Goal: Use online tool/utility: Utilize a website feature to perform a specific function

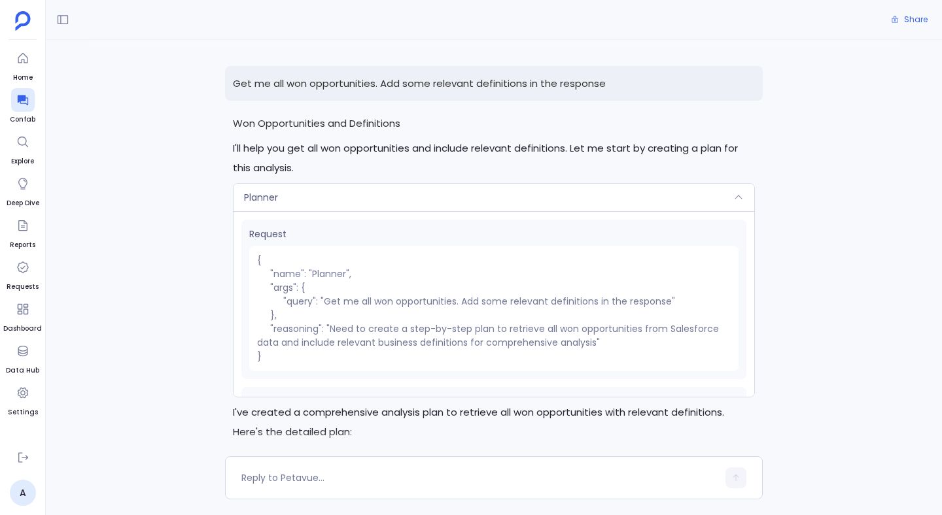
scroll to position [163, 0]
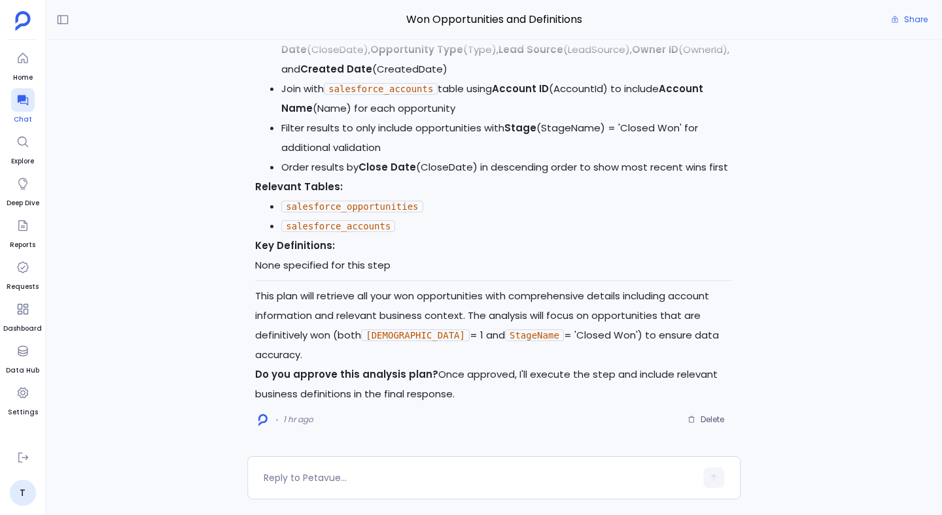
click at [23, 101] on icon at bounding box center [22, 100] width 13 height 13
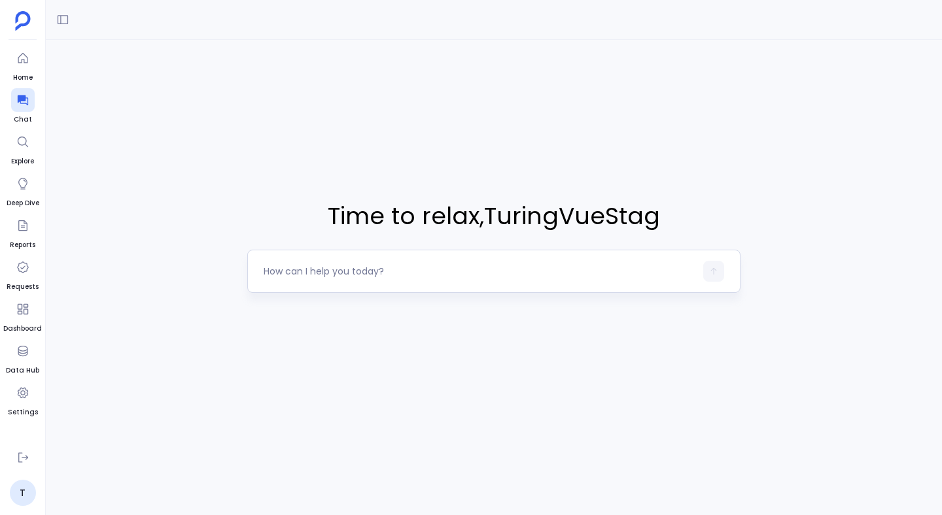
click at [387, 275] on textarea at bounding box center [480, 271] width 432 height 13
type textarea "Get all closed opportunities"
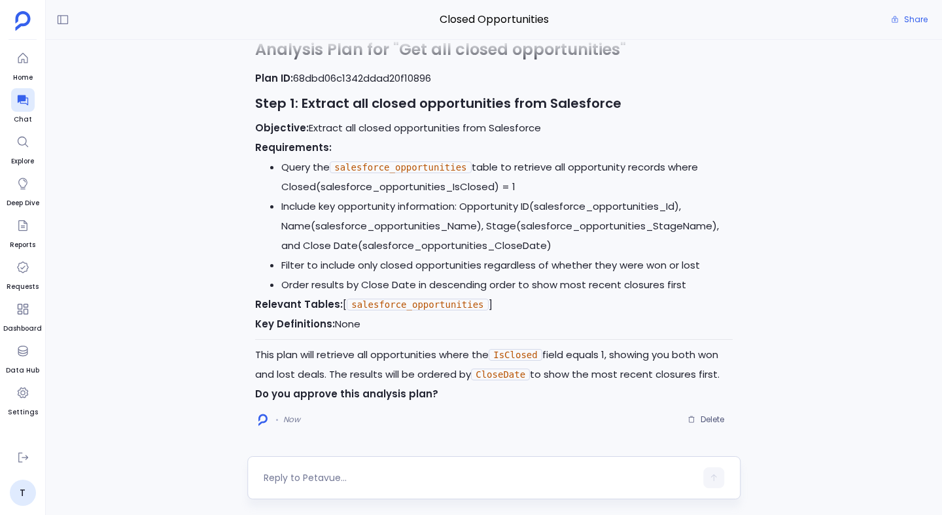
click at [358, 473] on textarea at bounding box center [480, 477] width 432 height 13
type textarea "Get all converted con"
type textarea "yes approve"
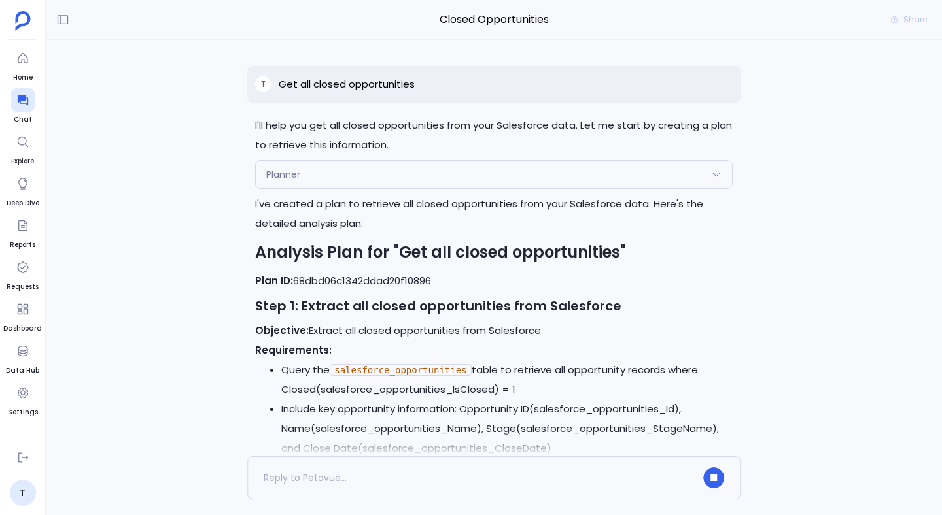
click at [384, 175] on div "Planner" at bounding box center [494, 174] width 476 height 27
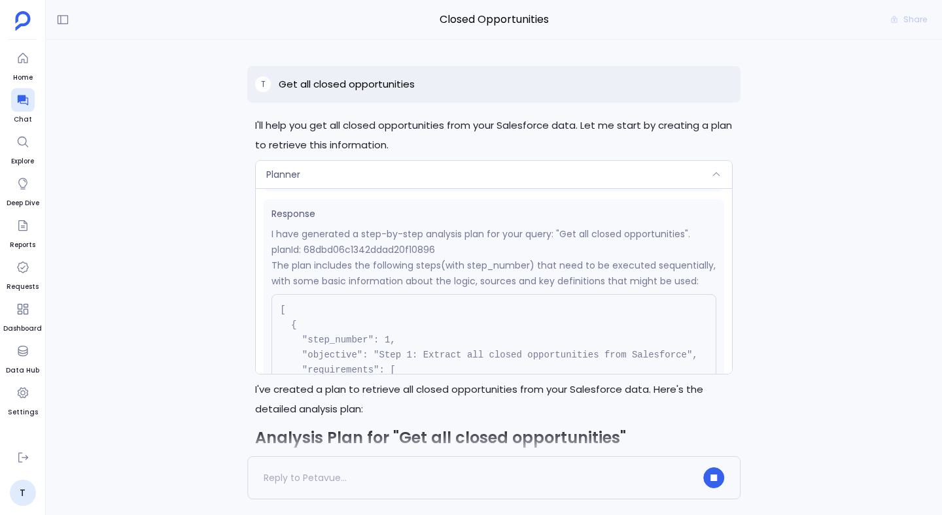
scroll to position [199, 0]
click at [367, 251] on p "planId: 68dbd06c1342ddad20f10896" at bounding box center [493, 254] width 445 height 16
copy p "68dbd06c1342ddad20f10896"
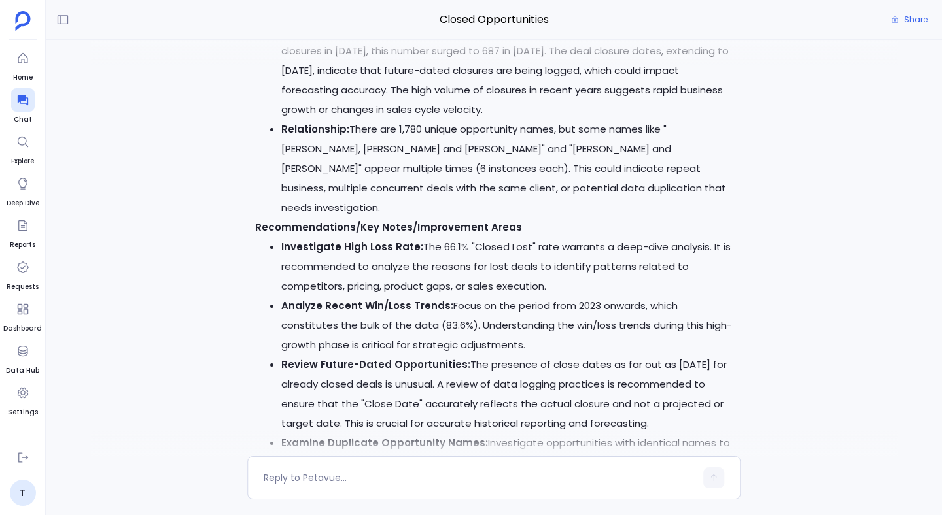
scroll to position [-1903, 0]
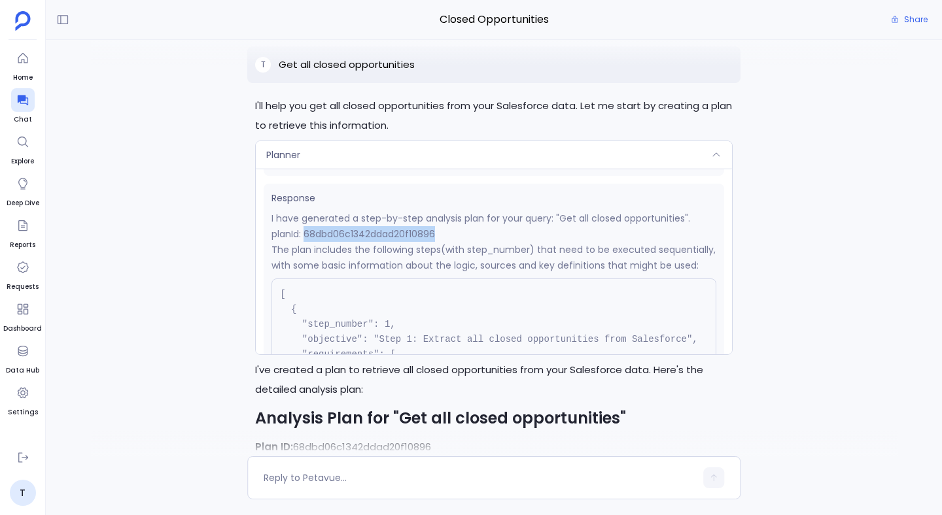
click at [362, 242] on p "planId: 68dbd06c1342ddad20f10896" at bounding box center [493, 234] width 445 height 16
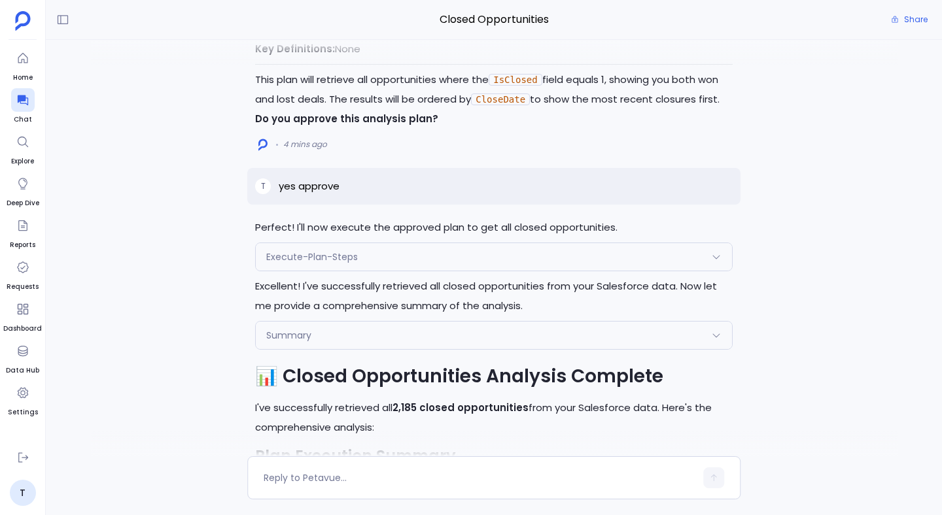
scroll to position [-1263, 0]
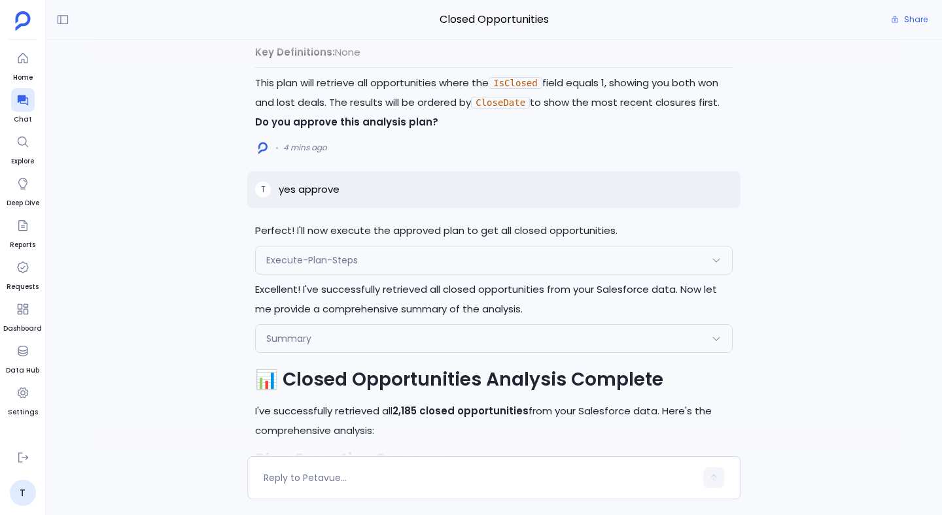
click at [405, 274] on div "Execute-Plan-Steps" at bounding box center [494, 260] width 476 height 27
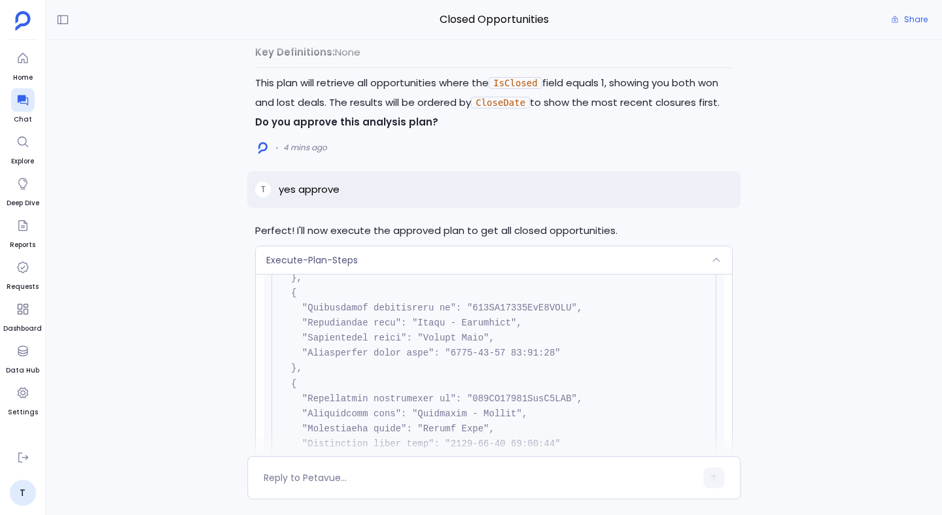
scroll to position [2591, 0]
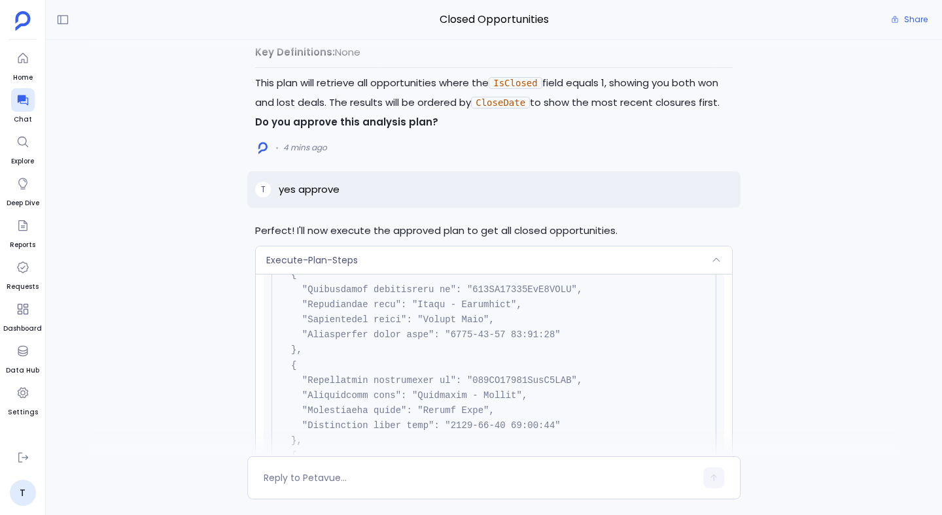
click at [367, 273] on div "Execute-Plan-Steps" at bounding box center [494, 260] width 476 height 27
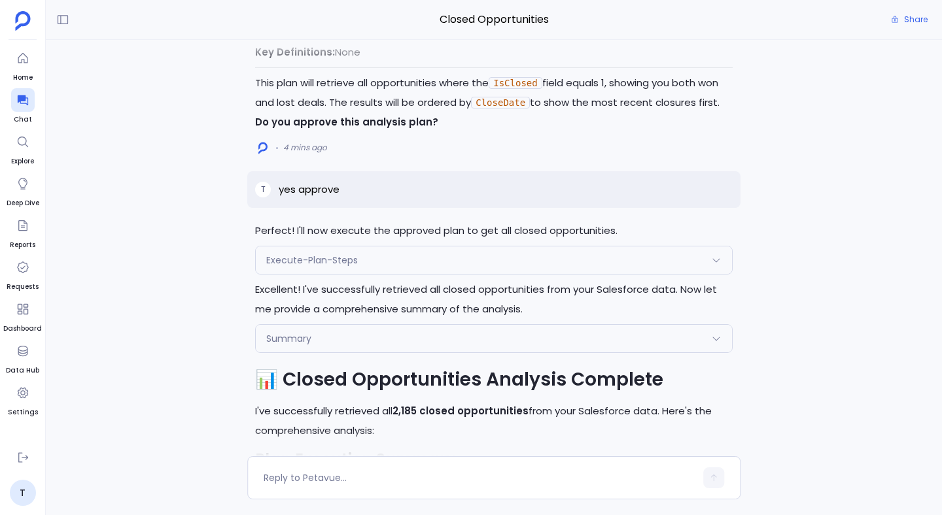
click at [346, 352] on div "Summary" at bounding box center [494, 338] width 476 height 27
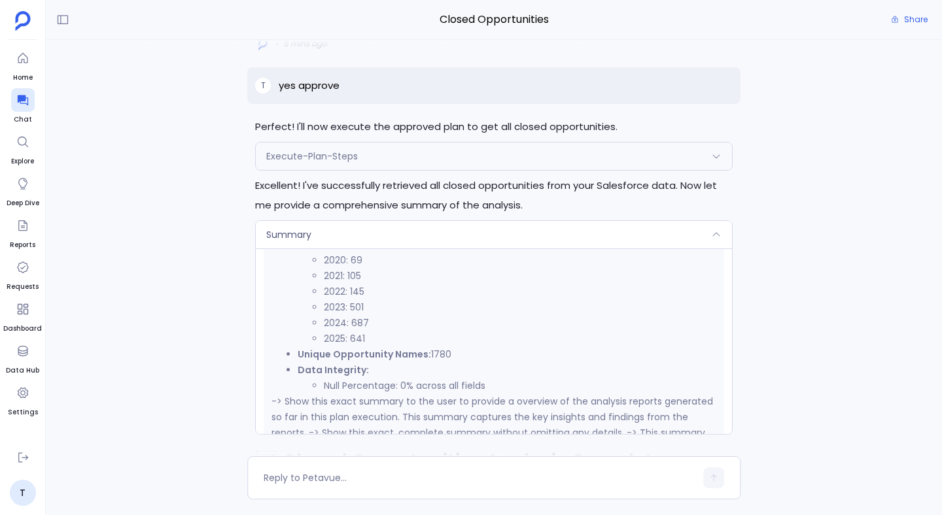
scroll to position [956, 0]
click at [341, 248] on div "Summary" at bounding box center [494, 234] width 476 height 27
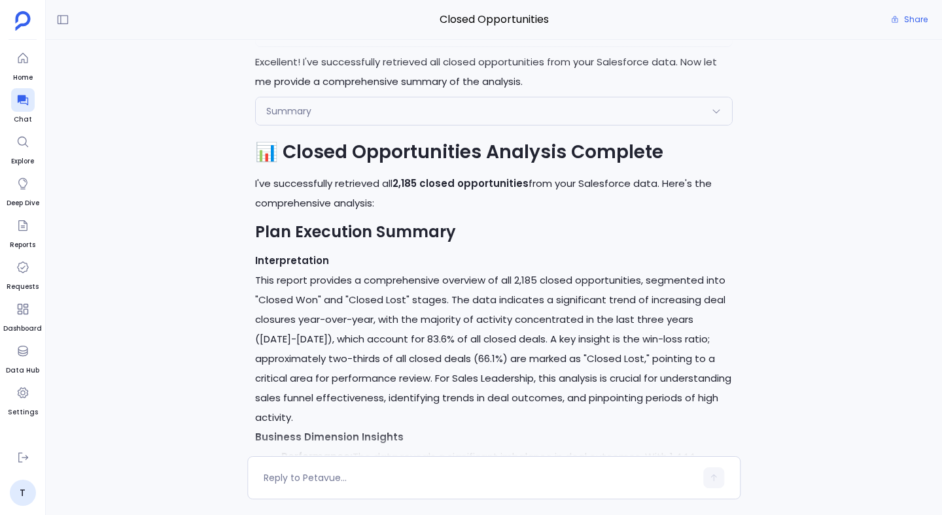
scroll to position [-1031, 0]
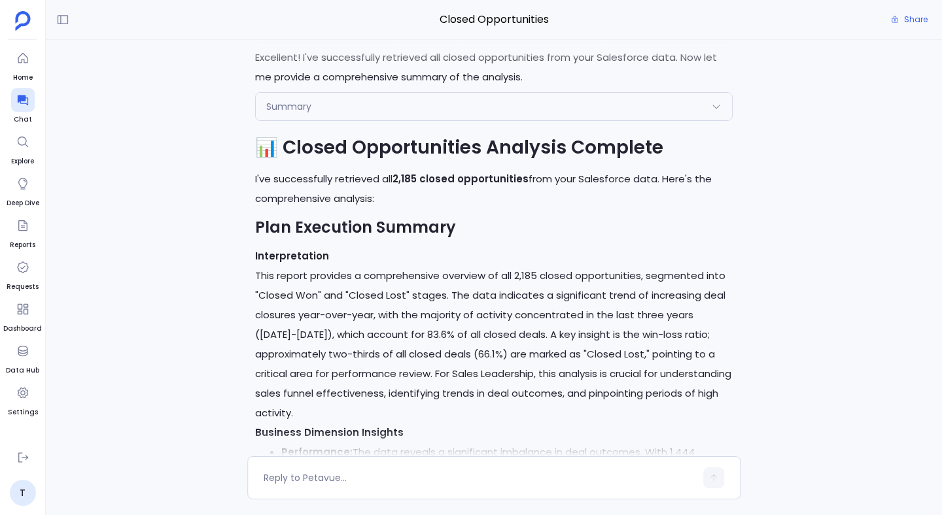
click at [305, 120] on div "Summary" at bounding box center [494, 106] width 476 height 27
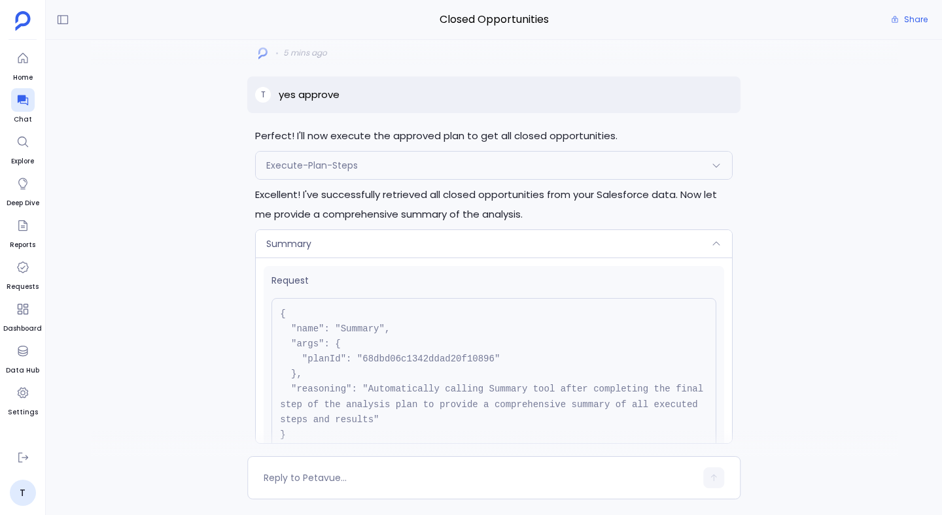
scroll to position [-1359, 0]
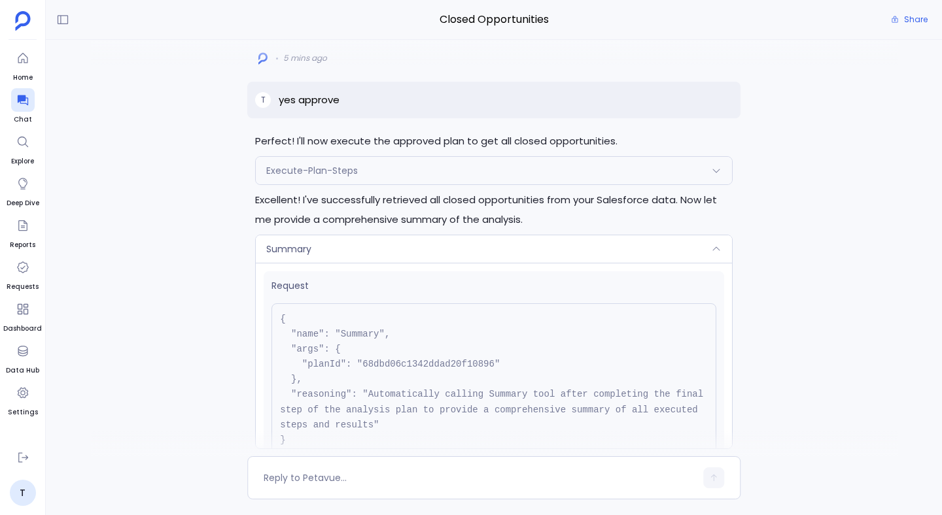
click at [332, 184] on div "Execute-Plan-Steps" at bounding box center [494, 170] width 476 height 27
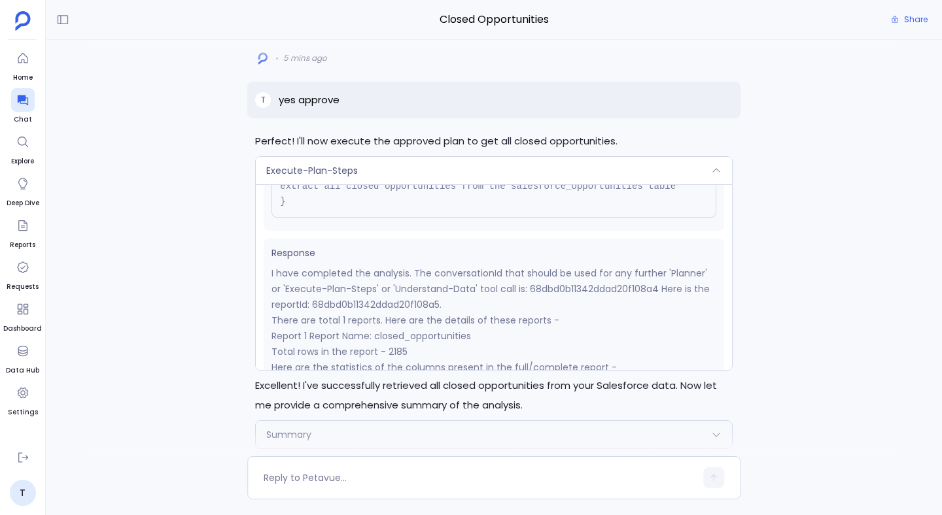
scroll to position [165, 0]
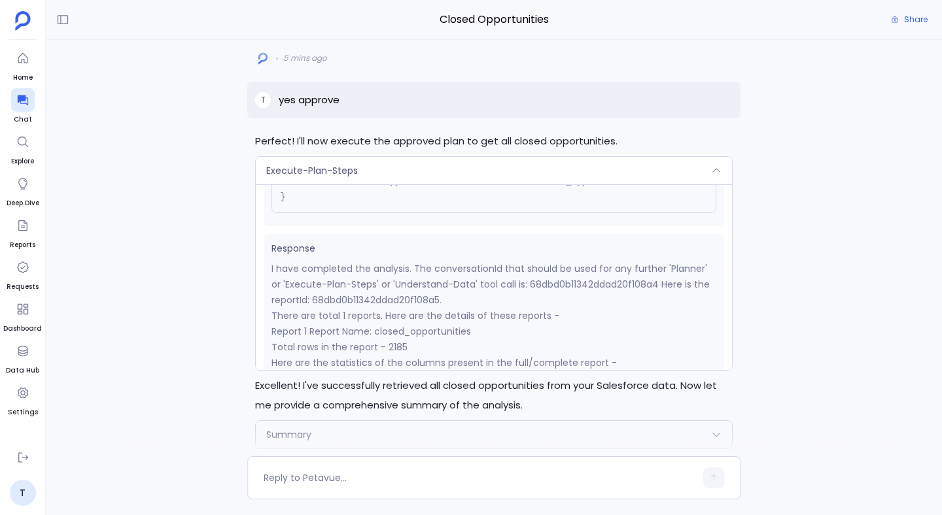
click at [387, 308] on p "I have completed the analysis. The conversationId that should be used for any f…" at bounding box center [493, 284] width 445 height 47
copy p "68dbd0b11342ddad20f108a5"
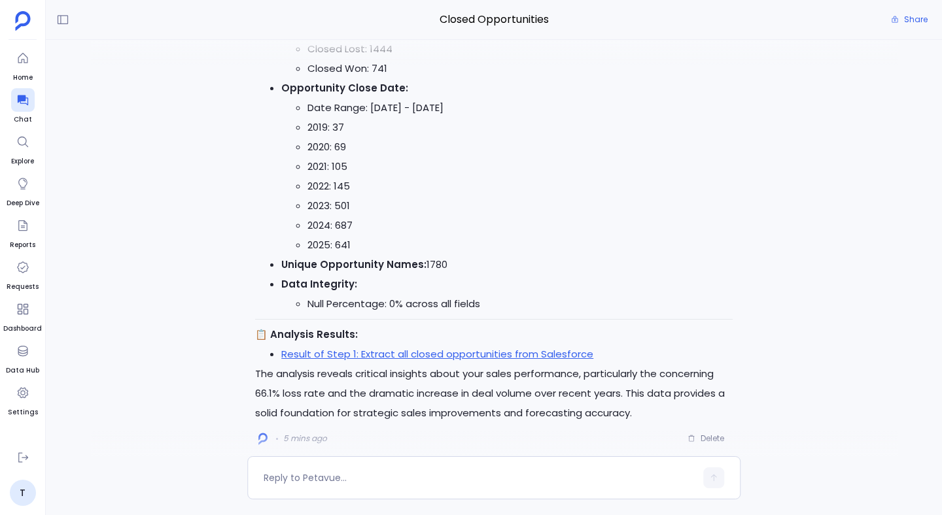
scroll to position [0, 0]
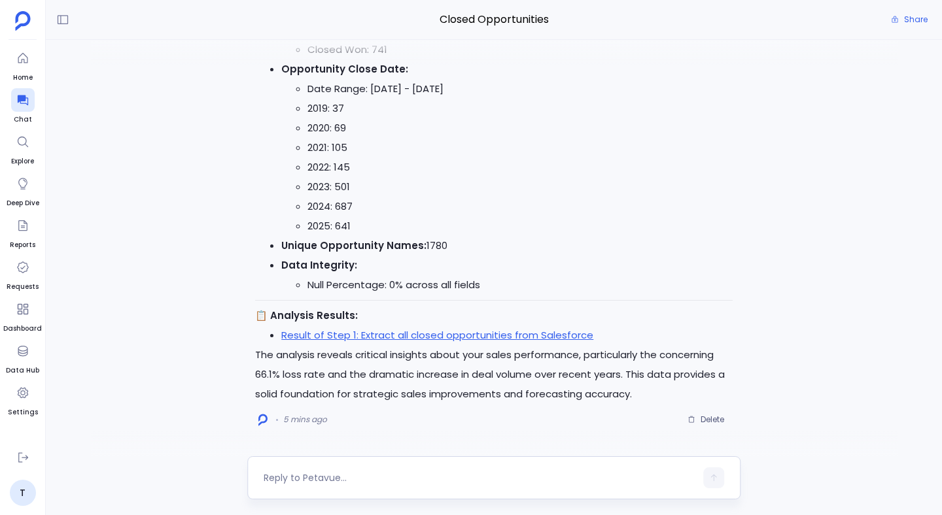
click at [297, 481] on textarea at bounding box center [480, 477] width 432 height 13
type textarea "Get all contacts converted."
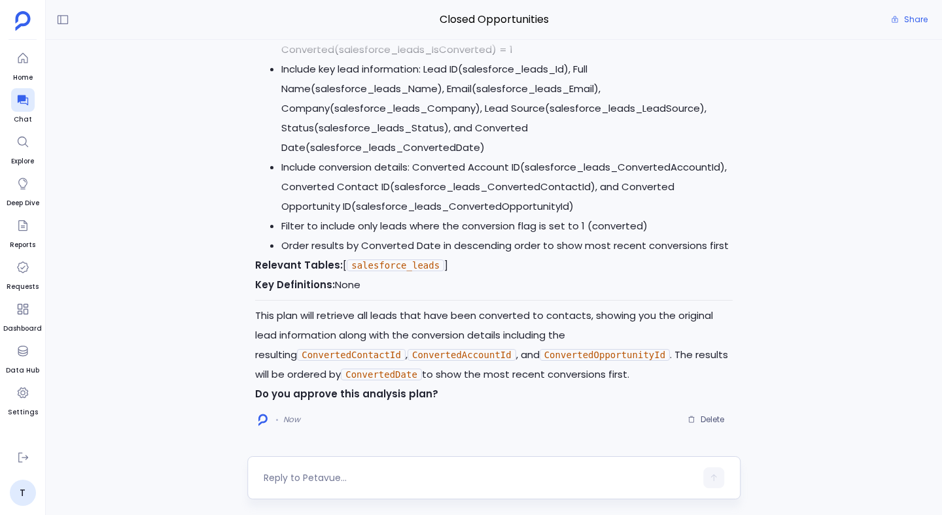
click at [330, 473] on textarea at bounding box center [480, 477] width 432 height 13
type textarea "yes approve."
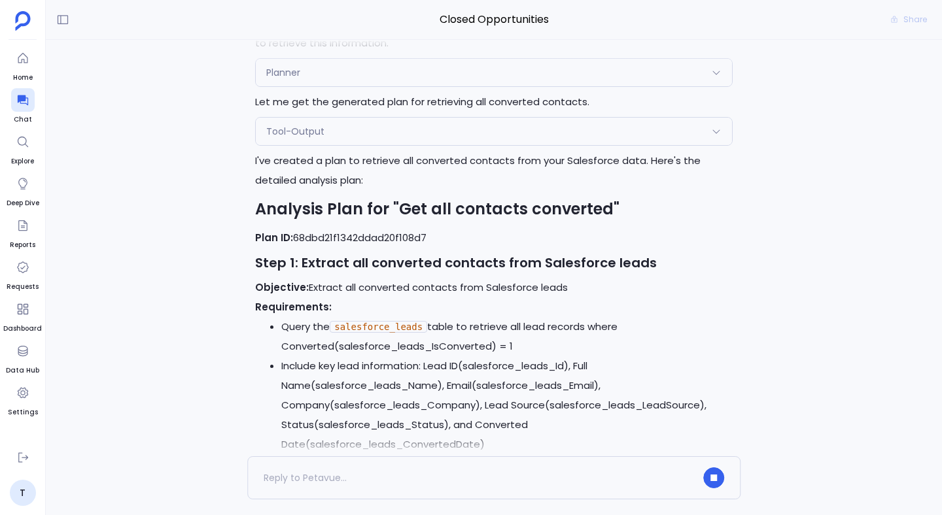
scroll to position [-428, 0]
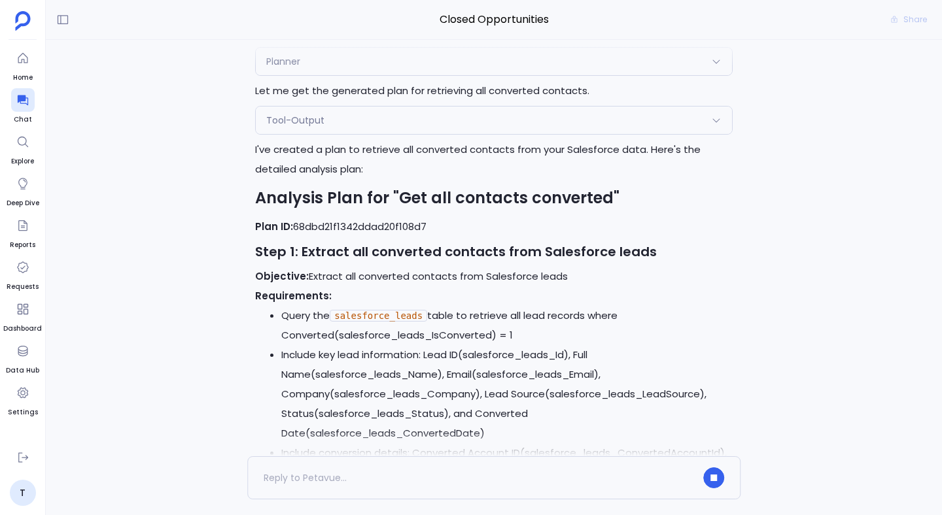
click at [405, 237] on p "Plan ID: 68dbd21f1342ddad20f108d7" at bounding box center [493, 227] width 477 height 20
copy p "68dbd21f1342ddad20f108d7"
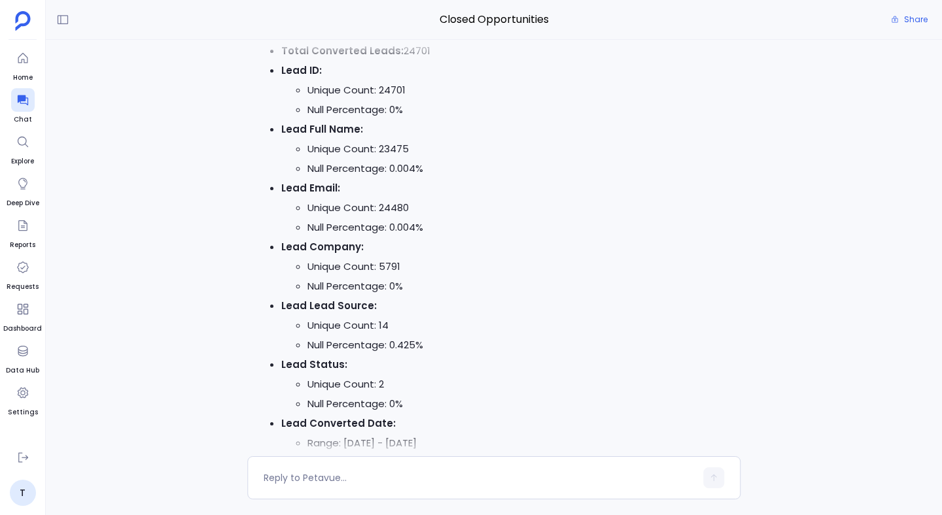
scroll to position [0, 0]
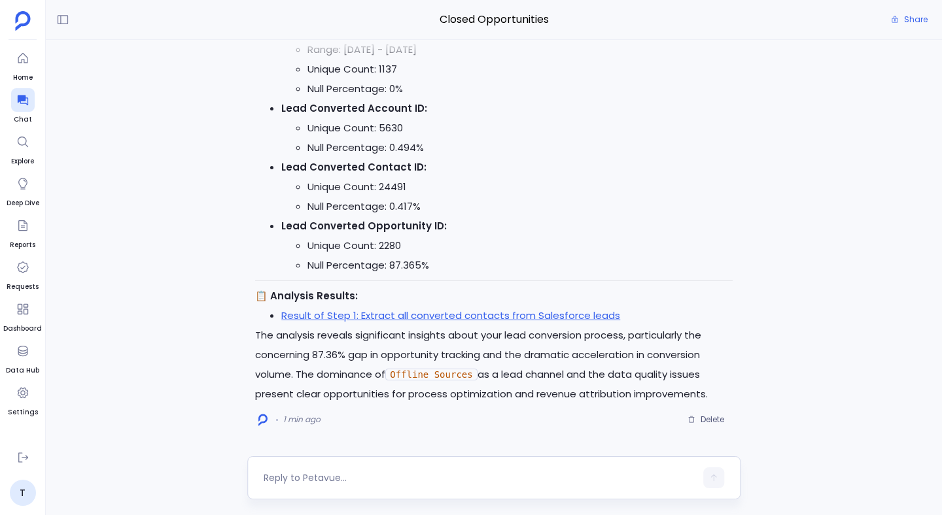
click at [294, 477] on textarea at bounding box center [480, 477] width 432 height 13
type textarea "Do a complete churn analysis."
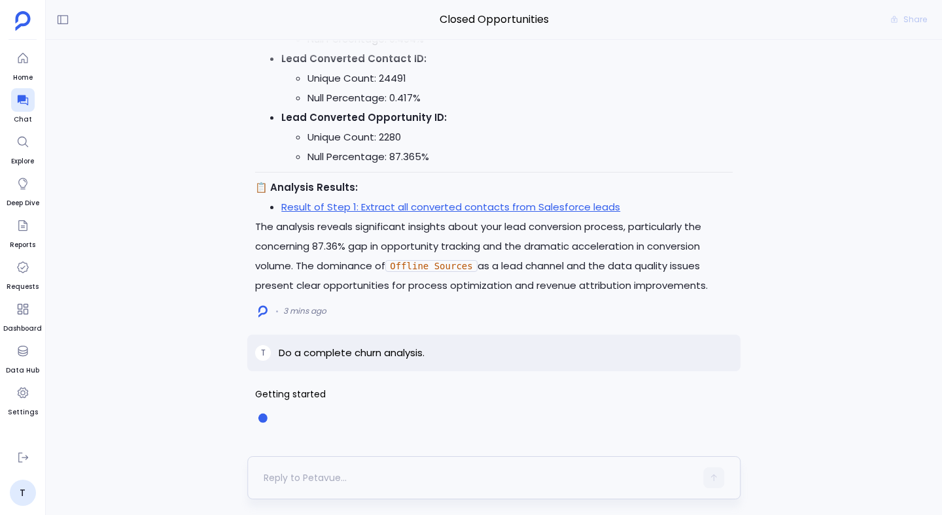
scroll to position [1454, 0]
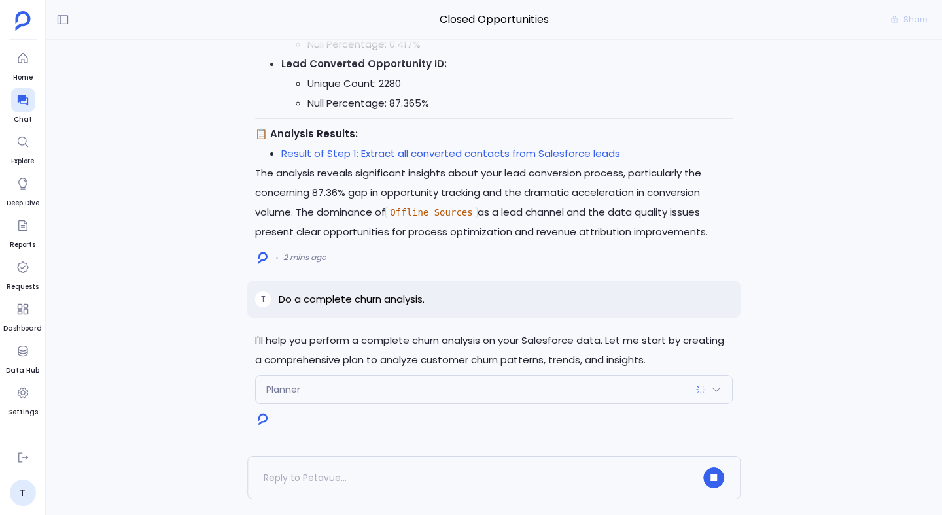
click at [352, 390] on div "Planner" at bounding box center [494, 389] width 476 height 27
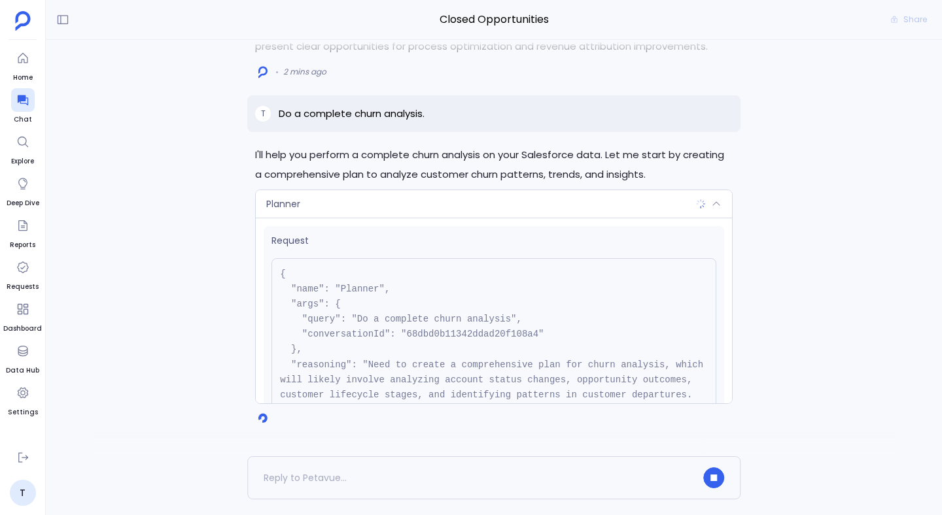
click at [342, 205] on div "Planner" at bounding box center [494, 203] width 476 height 27
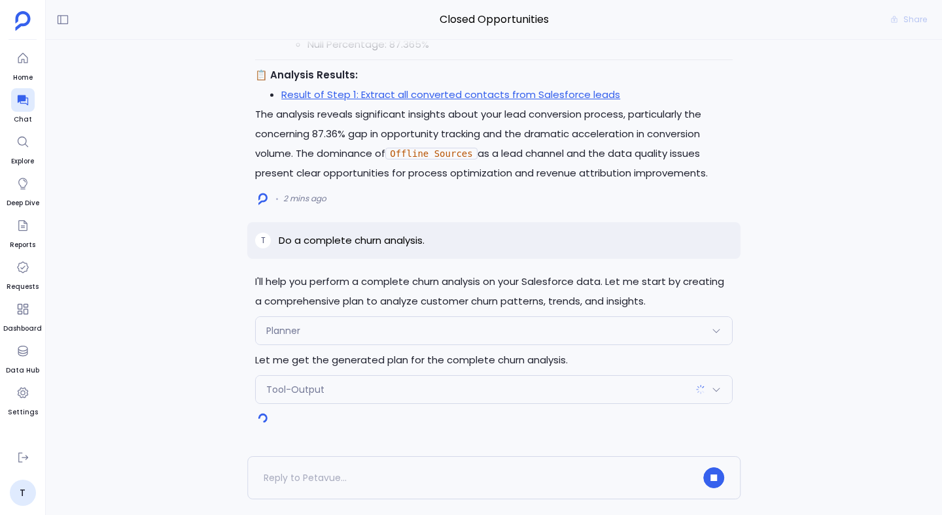
click at [358, 388] on div "Tool-Output" at bounding box center [494, 389] width 476 height 27
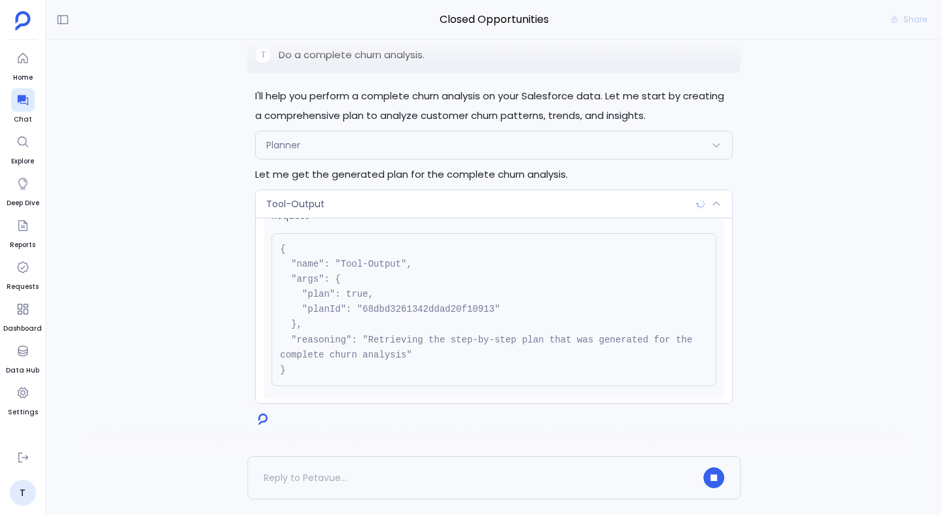
scroll to position [0, 0]
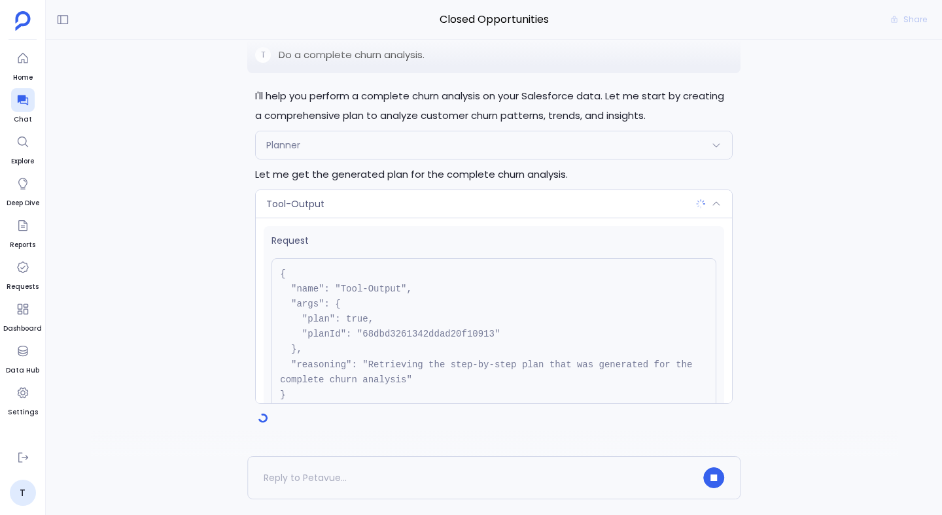
click at [356, 203] on div "Tool-Output" at bounding box center [494, 203] width 476 height 27
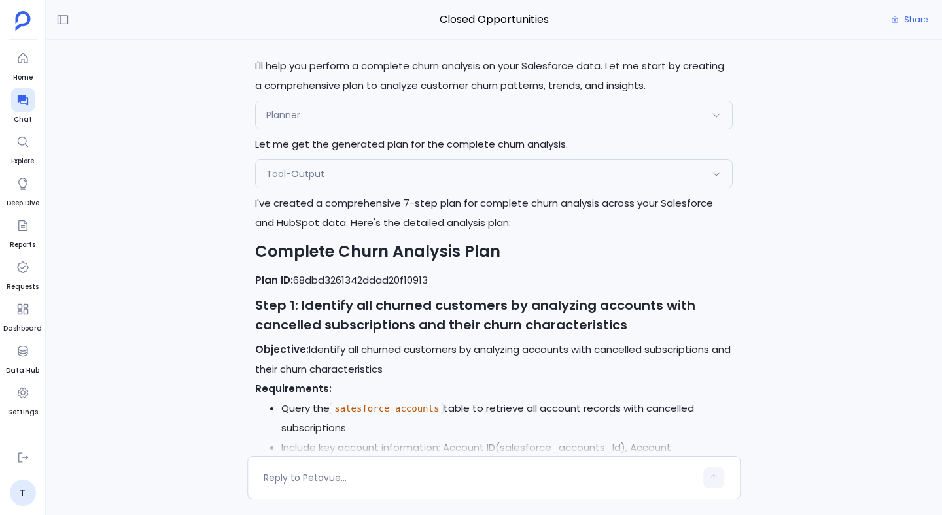
scroll to position [-3105, 0]
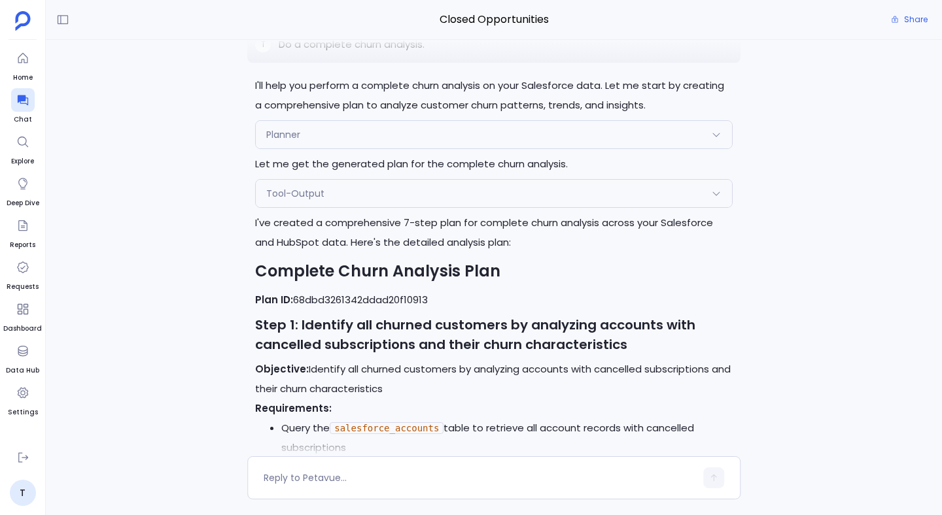
click at [394, 207] on div "Tool-Output" at bounding box center [494, 193] width 476 height 27
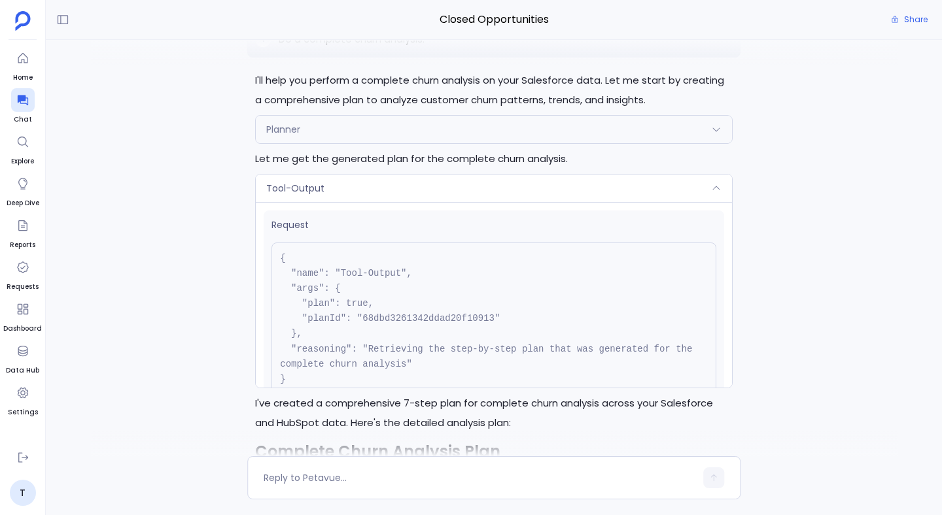
scroll to position [-3291, 0]
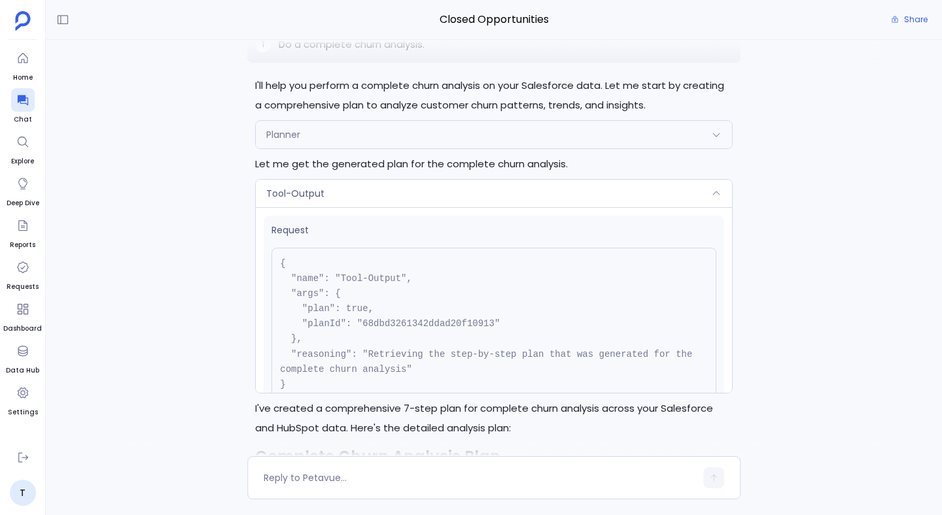
click at [387, 359] on pre "{ "name": "Tool-Output", "args": { "plan": true, "planId": "68dbd3261342ddad20f…" at bounding box center [493, 324] width 445 height 153
copy pre "68dbd3261342ddad20f10913"
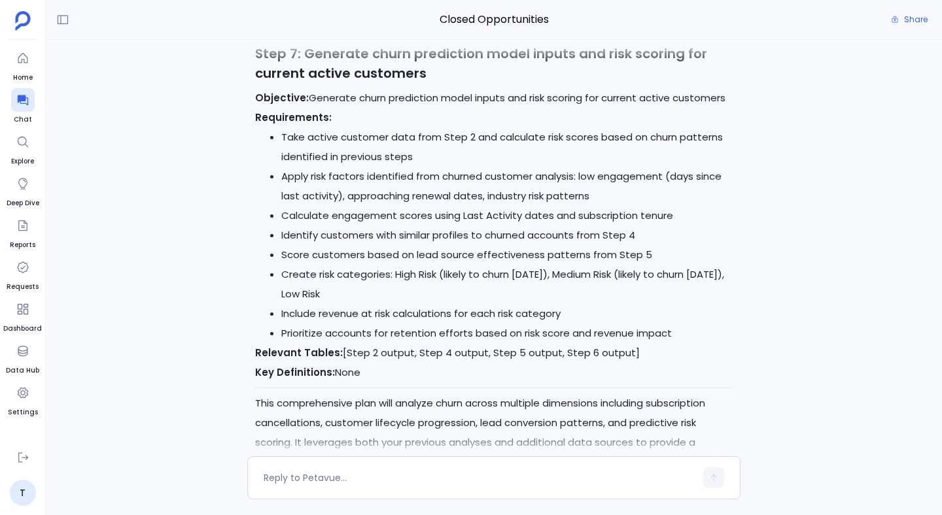
scroll to position [0, 0]
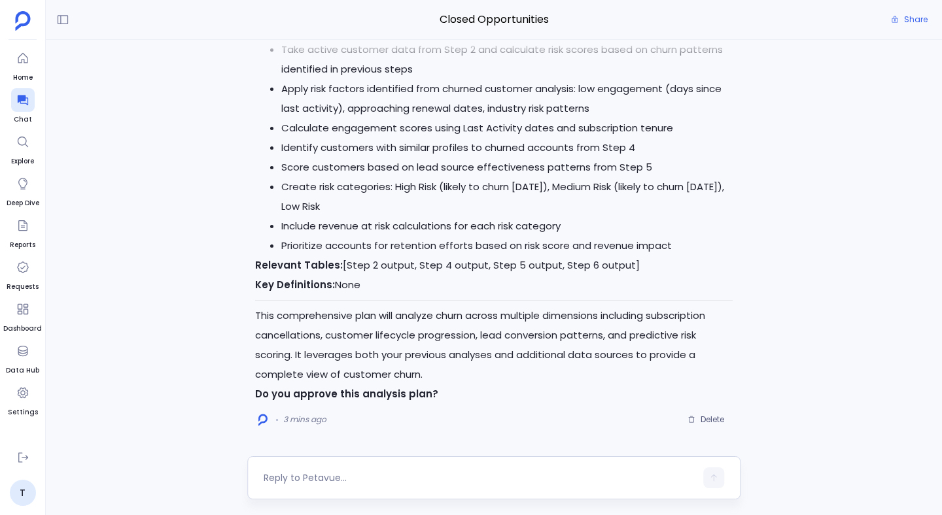
click at [364, 476] on textarea at bounding box center [480, 477] width 432 height 13
type textarea "Yes approved"
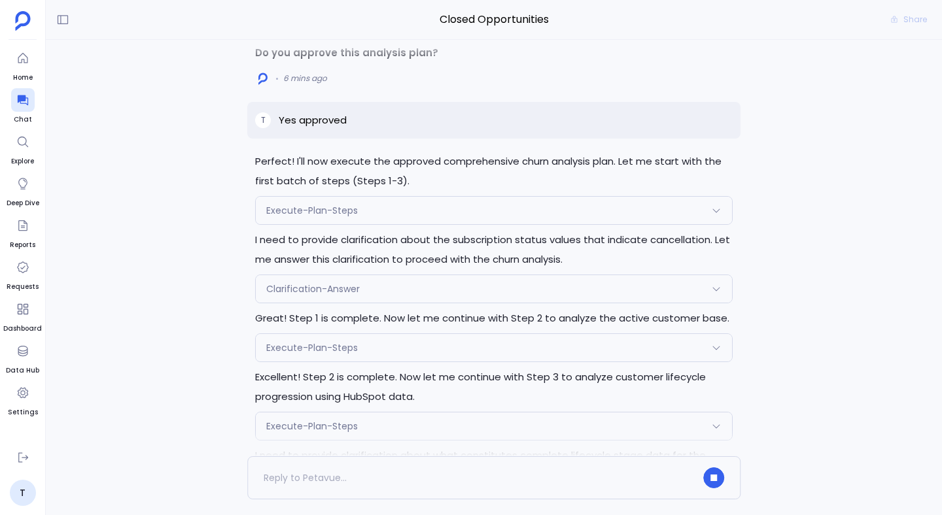
scroll to position [-122, 0]
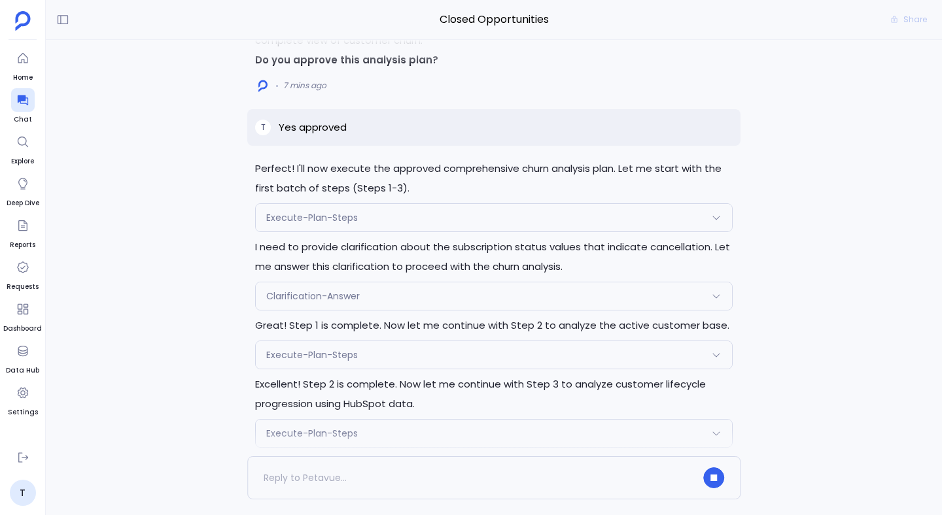
click at [356, 209] on div "Execute-Plan-Steps" at bounding box center [494, 217] width 476 height 27
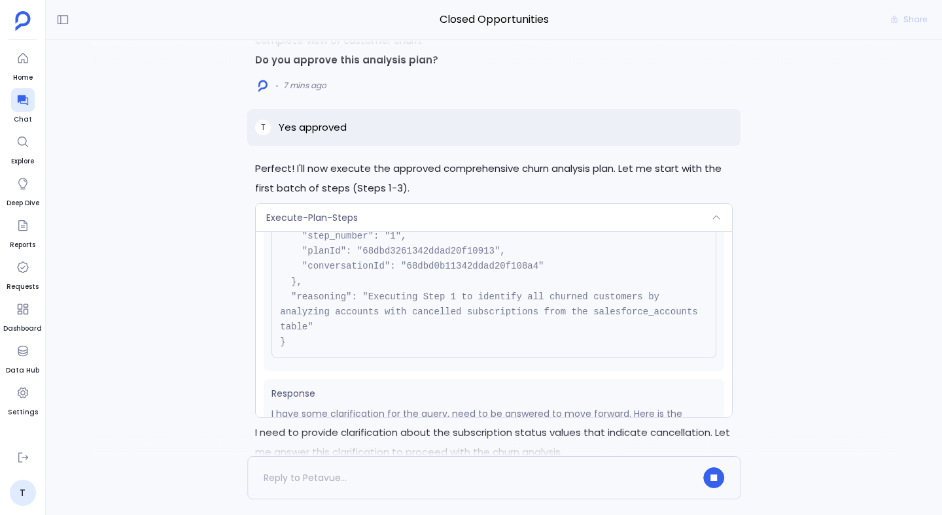
scroll to position [92, 0]
click at [439, 270] on pre "{ "name": "Execute-Plan-Steps", "args": { "step_number": "1", "planId": "68dbd3…" at bounding box center [493, 271] width 445 height 183
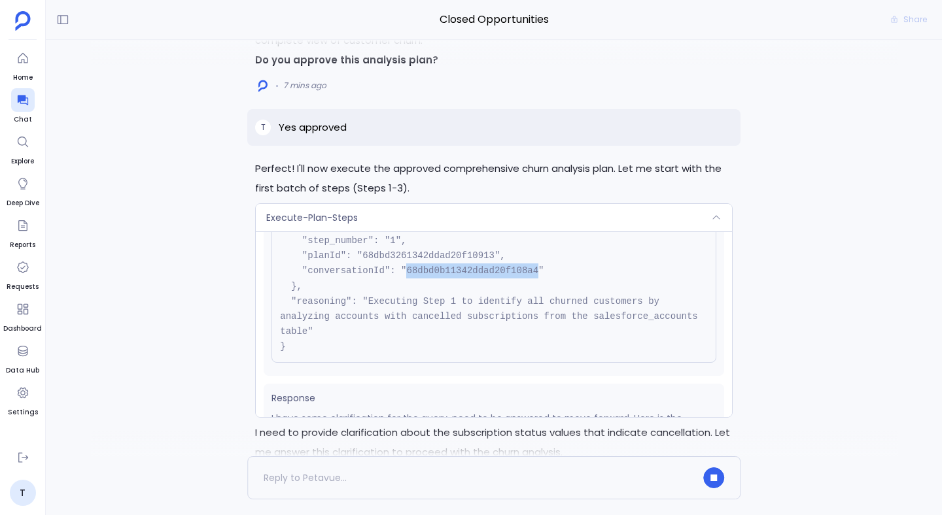
click at [439, 270] on pre "{ "name": "Execute-Plan-Steps", "args": { "step_number": "1", "planId": "68dbd3…" at bounding box center [493, 271] width 445 height 183
copy pre "68dbd0b11342ddad20f108a4"
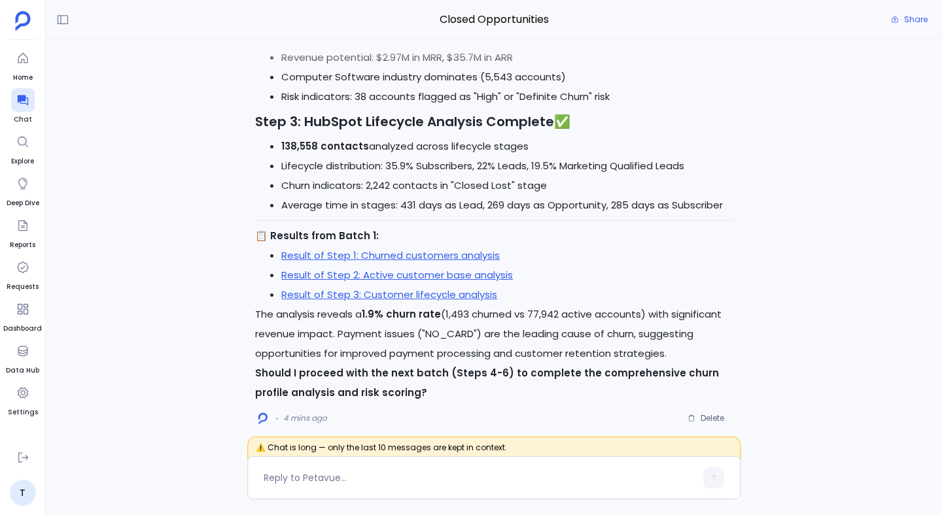
scroll to position [0, 0]
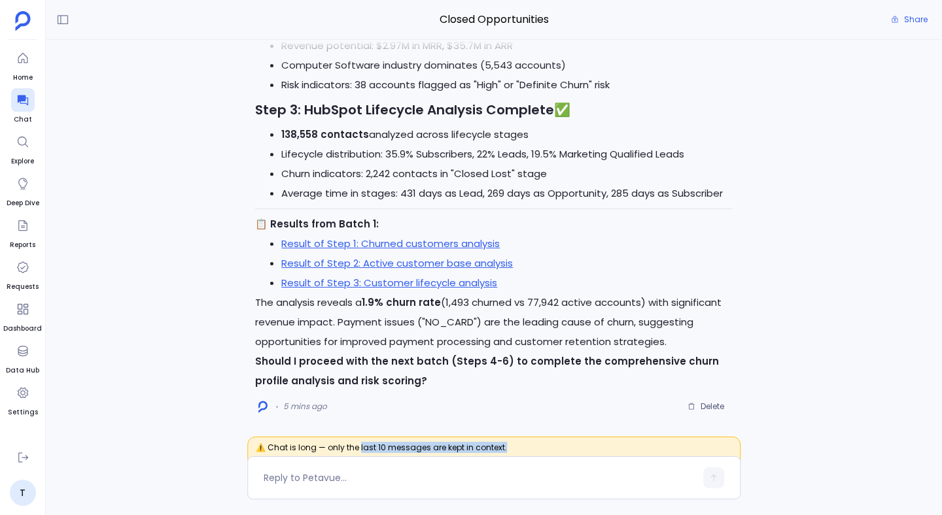
drag, startPoint x: 356, startPoint y: 447, endPoint x: 420, endPoint y: 455, distance: 63.9
click at [420, 455] on span "⚠️ Chat is long — only the last 10 messages are kept in context." at bounding box center [493, 452] width 493 height 30
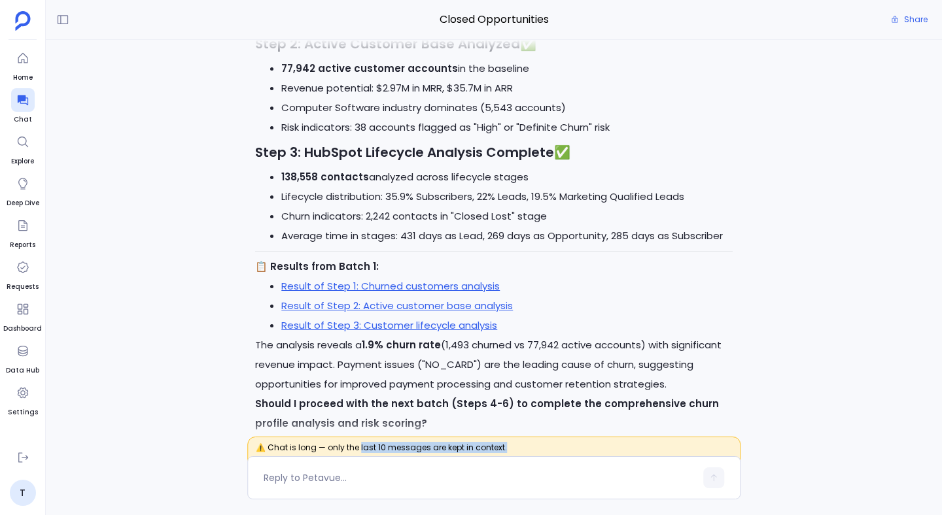
click at [403, 449] on span "⚠️ Chat is long — only the last 10 messages are kept in context." at bounding box center [493, 452] width 493 height 30
drag, startPoint x: 371, startPoint y: 446, endPoint x: 406, endPoint y: 451, distance: 35.6
click at [406, 451] on span "⚠️ Chat is long — only the last 10 messages are kept in context." at bounding box center [493, 452] width 493 height 30
click at [505, 372] on p "The analysis reveals a 1.9% churn rate (1,493 churned vs 77,942 active accounts…" at bounding box center [493, 364] width 477 height 59
drag, startPoint x: 372, startPoint y: 449, endPoint x: 379, endPoint y: 449, distance: 7.2
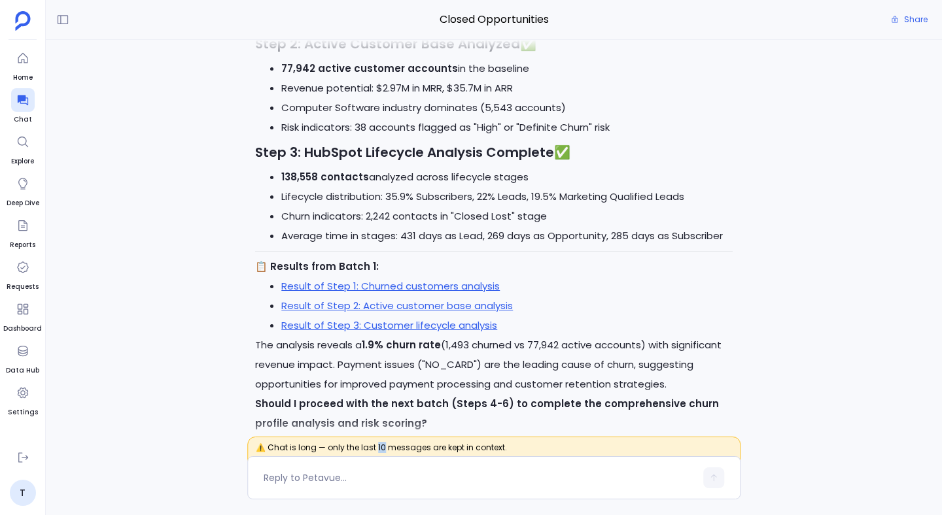
click at [379, 449] on span "⚠️ Chat is long — only the last 10 messages are kept in context." at bounding box center [493, 452] width 493 height 30
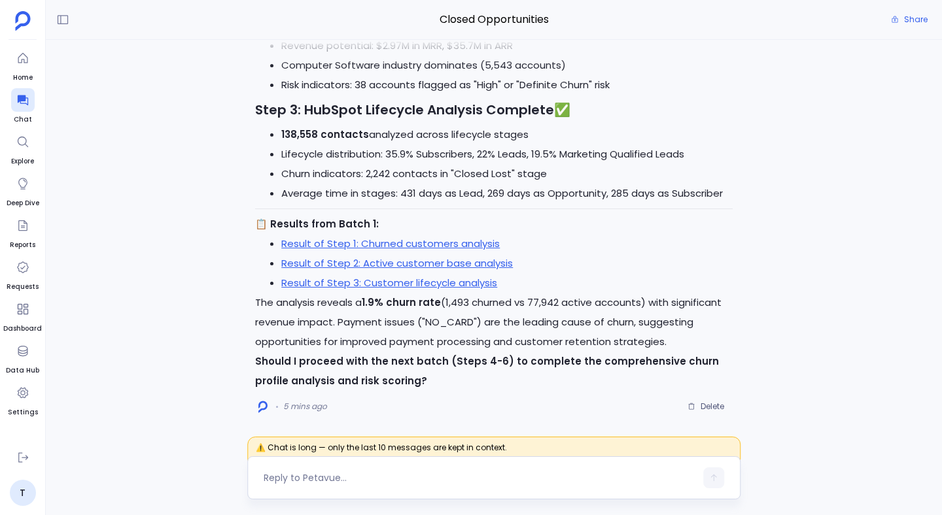
click at [375, 475] on textarea at bounding box center [480, 477] width 432 height 13
type textarea "yes execute steps 4-6"
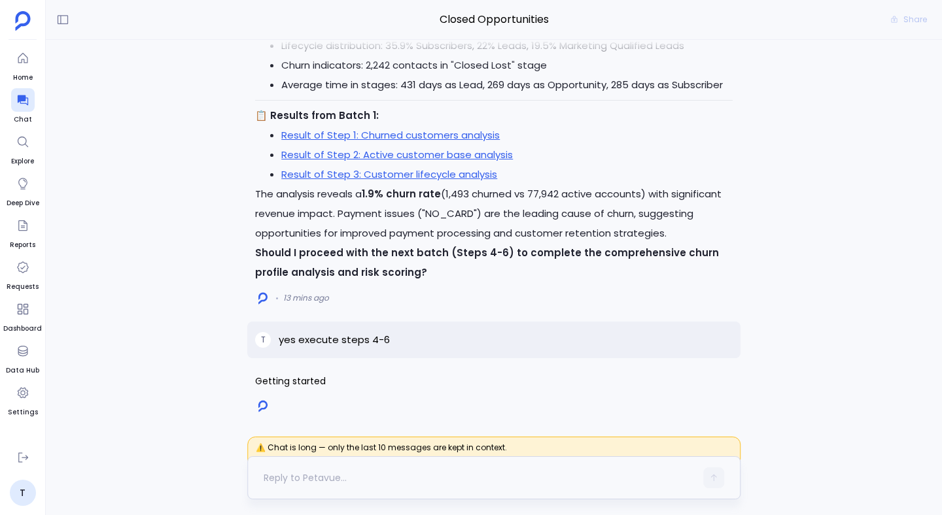
scroll to position [497, 0]
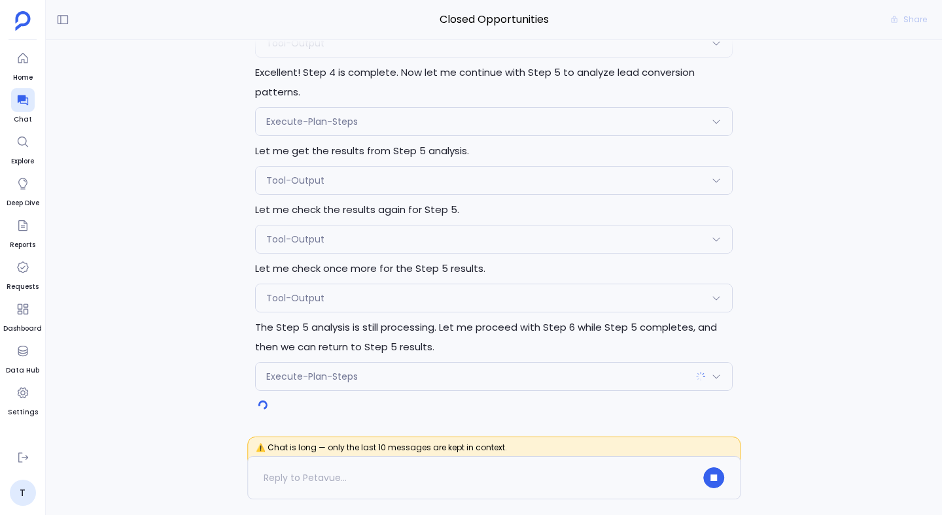
click at [326, 295] on div "Tool-Output" at bounding box center [494, 297] width 476 height 27
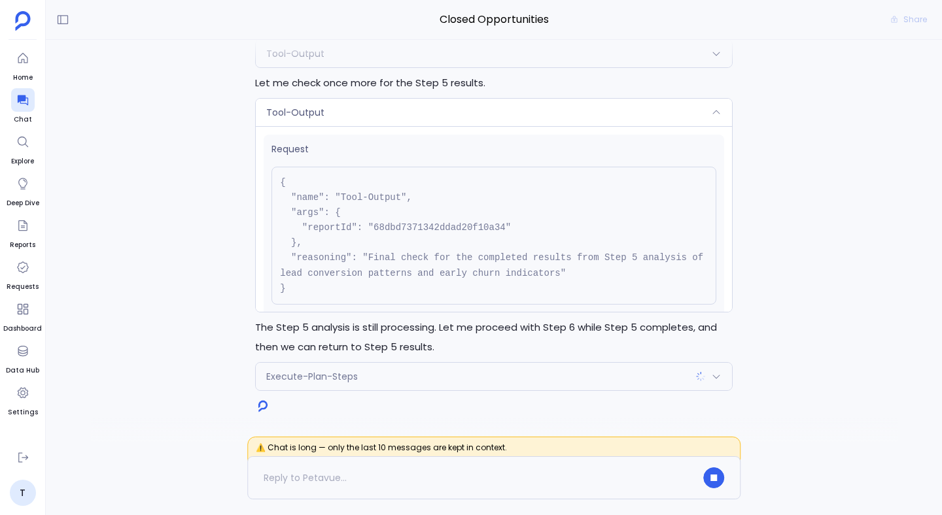
scroll to position [88, 0]
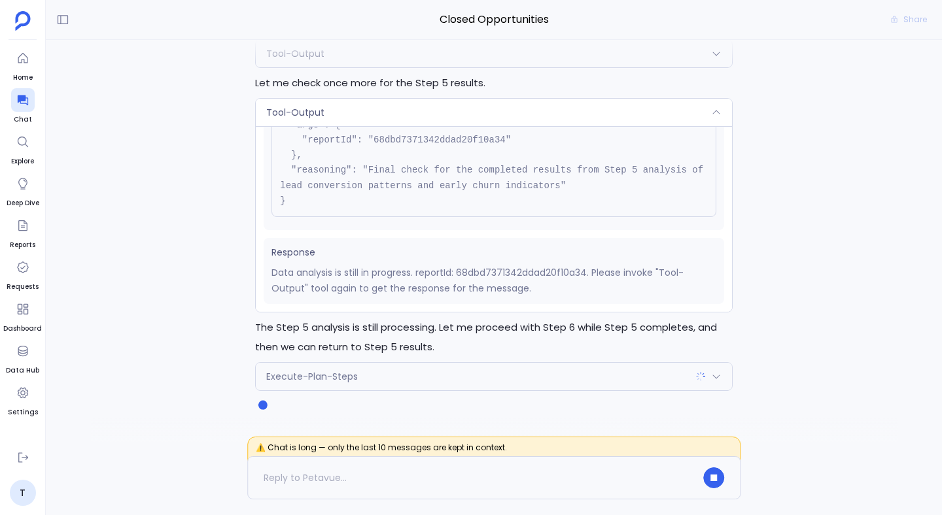
click at [346, 105] on div "Tool-Output" at bounding box center [494, 112] width 476 height 27
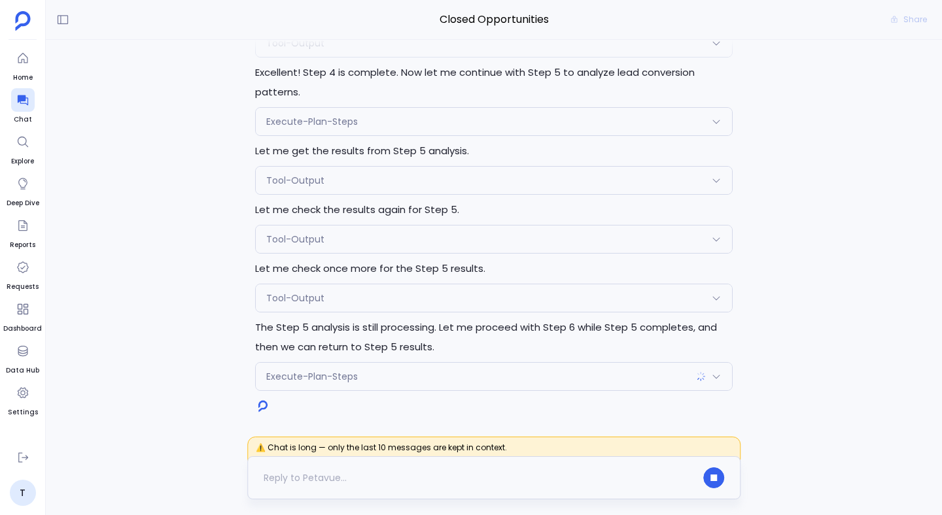
click at [317, 481] on div at bounding box center [480, 478] width 432 height 21
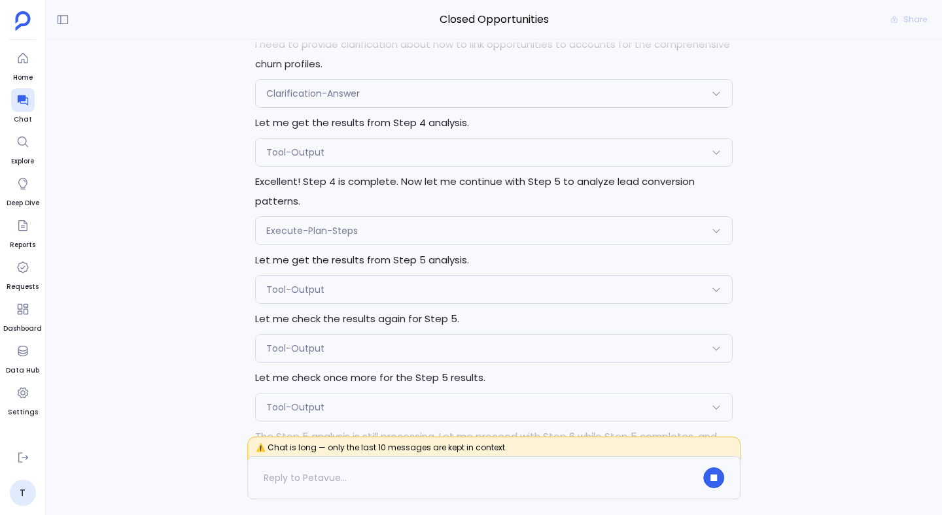
scroll to position [-111, 0]
click at [351, 225] on div "Execute-Plan-Steps" at bounding box center [494, 232] width 476 height 27
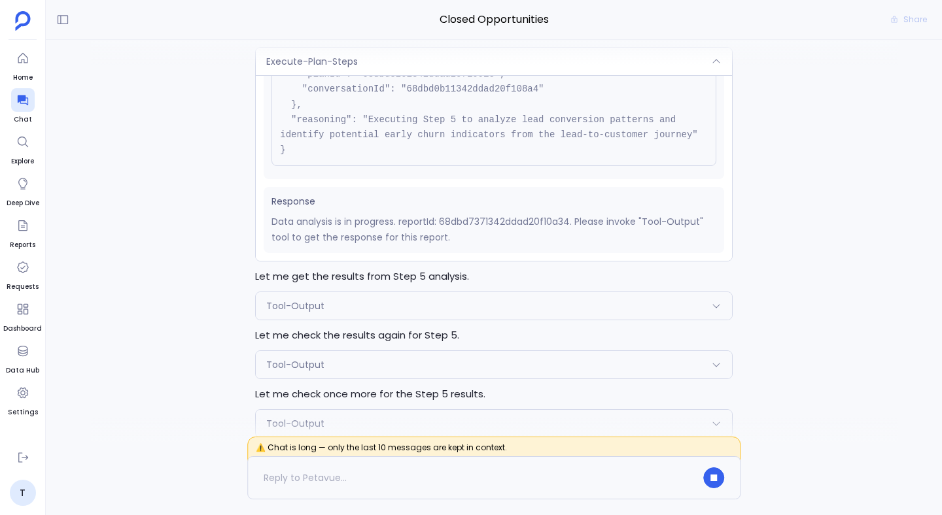
scroll to position [0, 0]
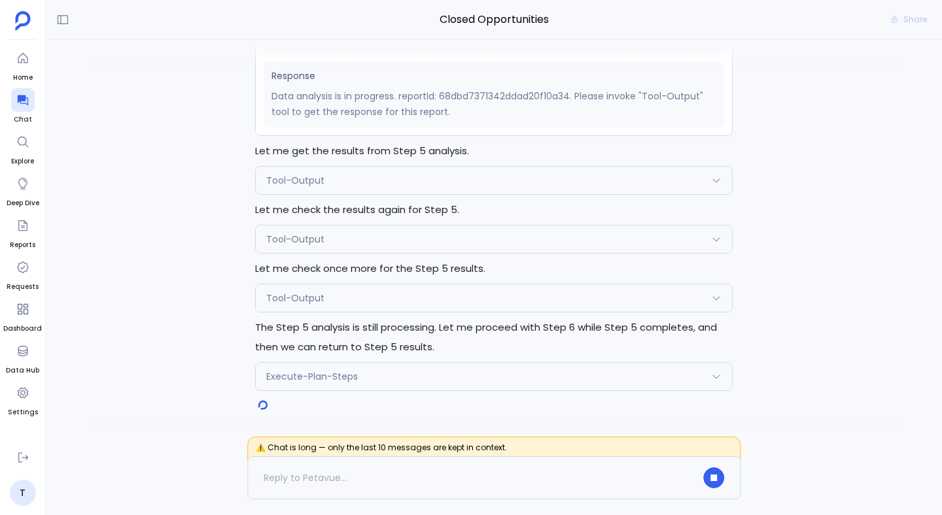
click at [362, 184] on div "Tool-Output" at bounding box center [494, 180] width 476 height 27
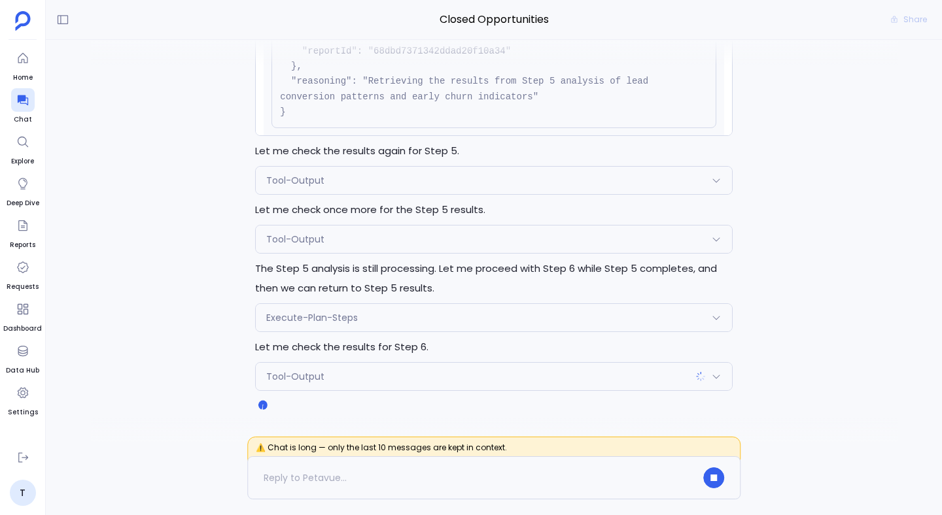
click at [365, 239] on div "Tool-Output" at bounding box center [494, 239] width 476 height 27
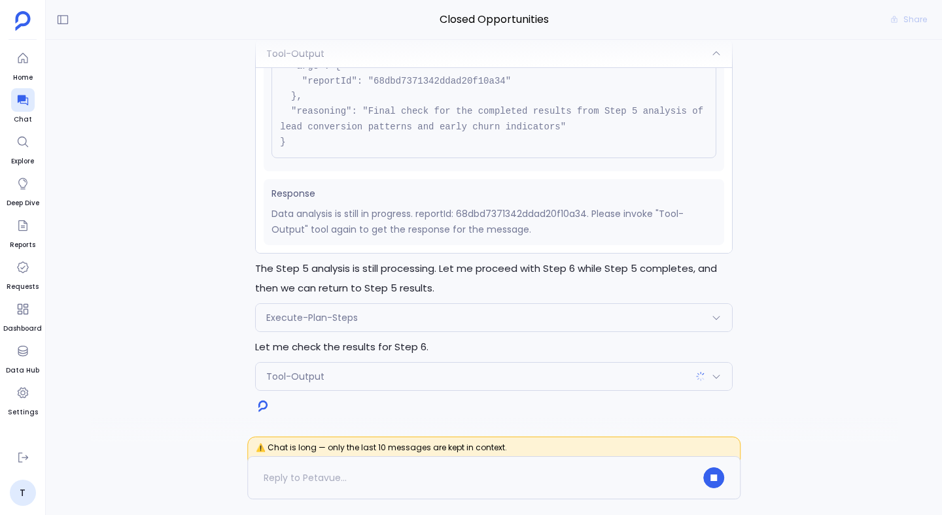
click at [365, 313] on div "Execute-Plan-Steps" at bounding box center [494, 317] width 476 height 27
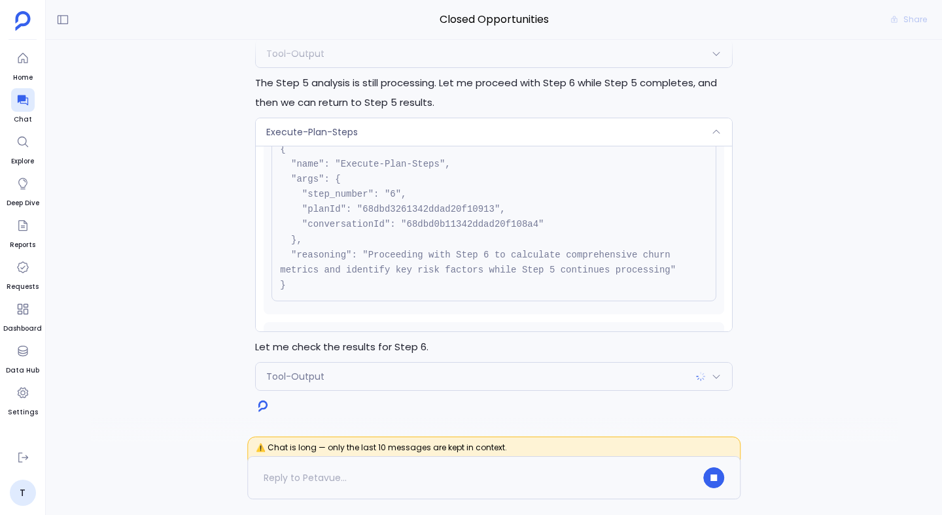
scroll to position [118, 0]
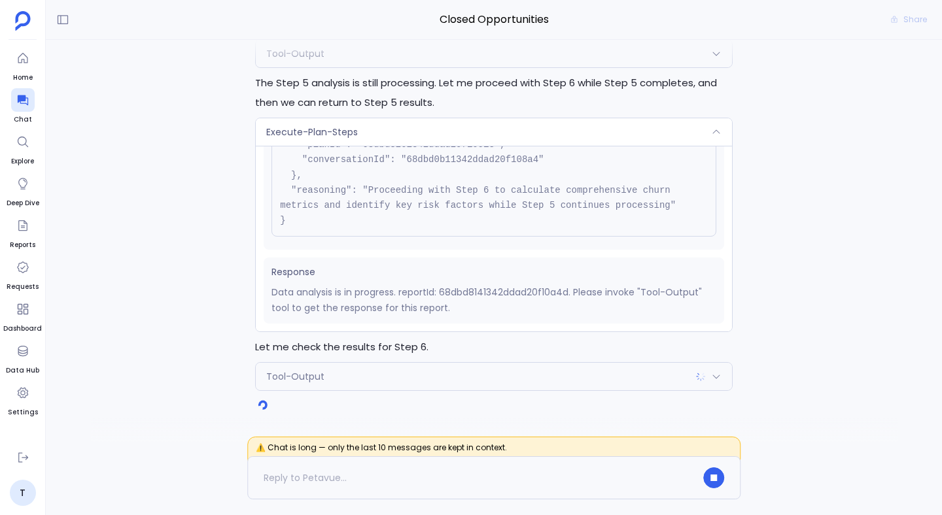
click at [353, 379] on div "Tool-Output" at bounding box center [494, 376] width 476 height 27
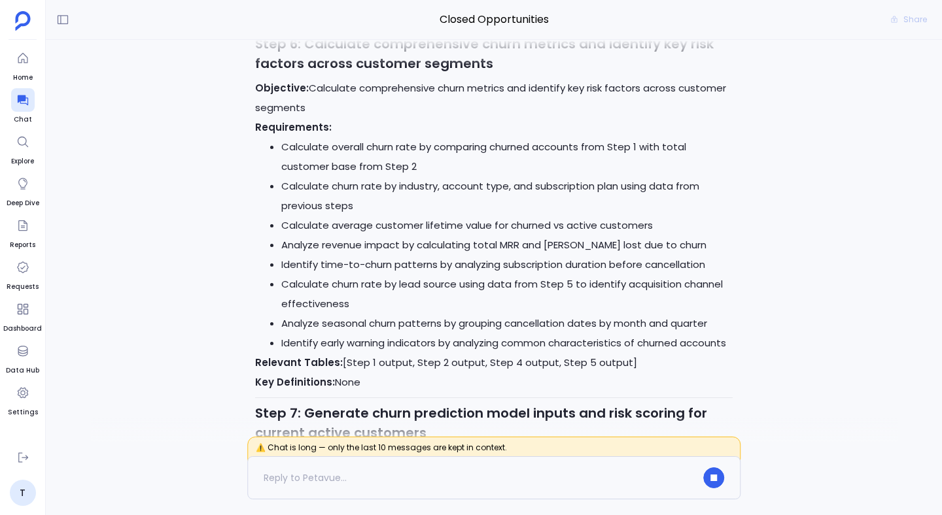
scroll to position [-2415, 0]
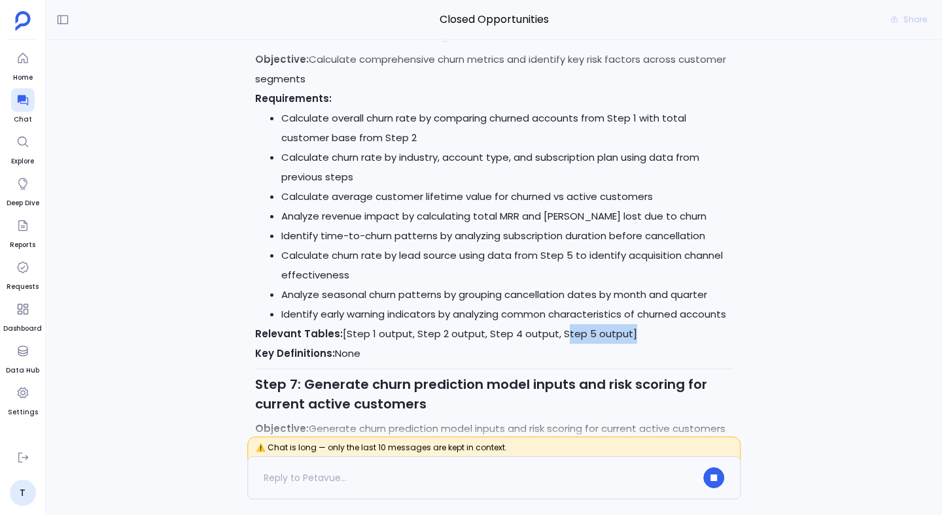
drag, startPoint x: 551, startPoint y: 335, endPoint x: 618, endPoint y: 325, distance: 67.5
click at [618, 325] on p "Relevant Tables: [Step 1 output, Step 2 output, Step 4 output, Step 5 output]" at bounding box center [493, 334] width 477 height 20
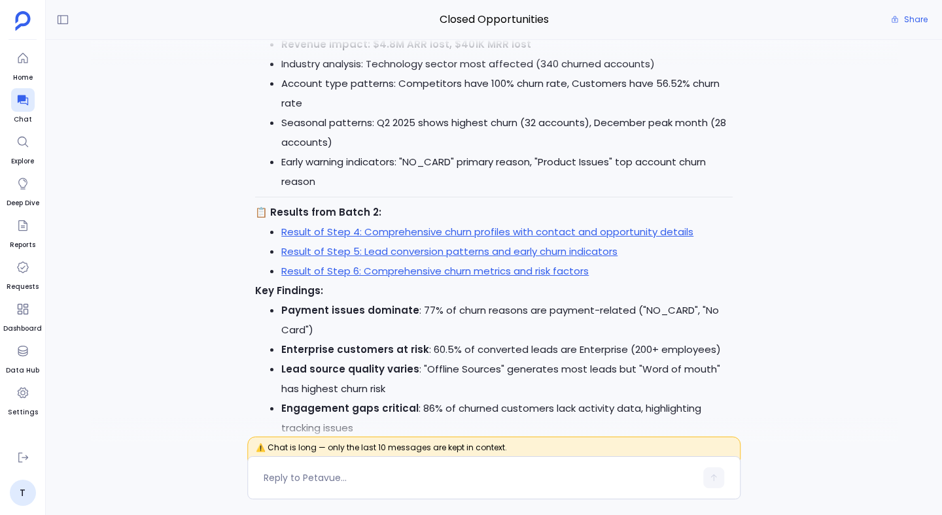
scroll to position [-85, 0]
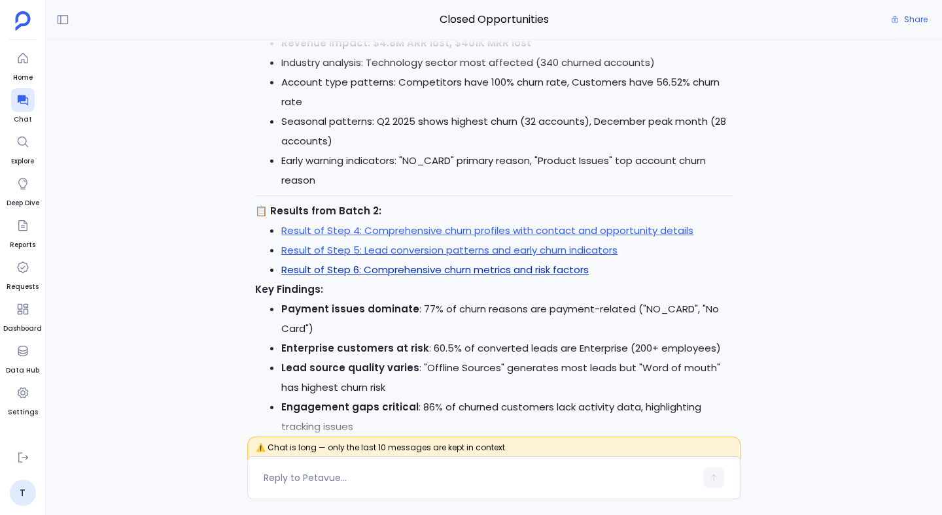
click at [440, 273] on link "Result of Step 6: Comprehensive churn metrics and risk factors" at bounding box center [434, 270] width 307 height 14
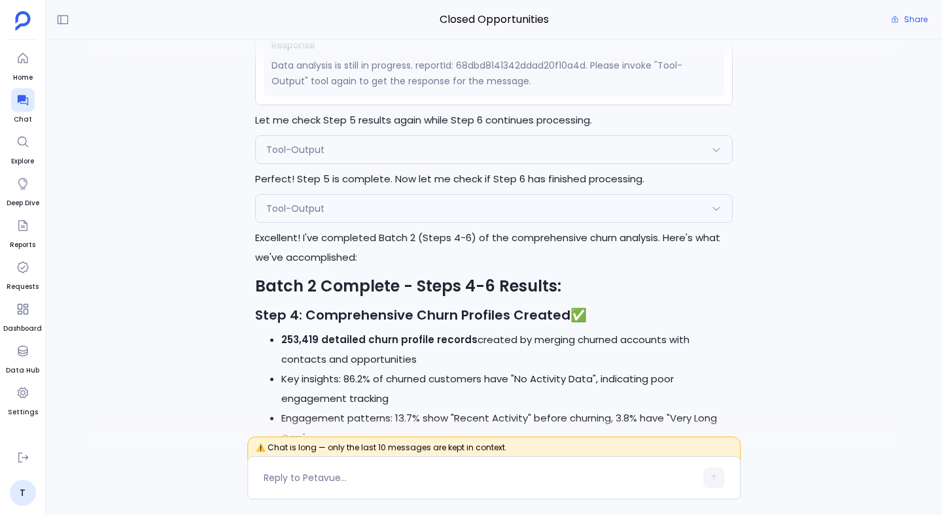
scroll to position [0, 0]
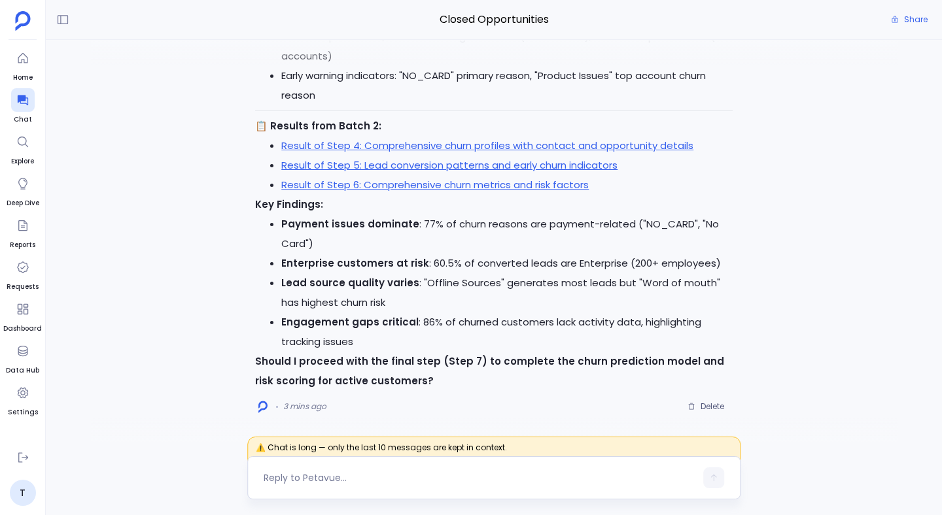
click at [327, 477] on textarea at bounding box center [480, 477] width 432 height 13
type textarea "Yes"
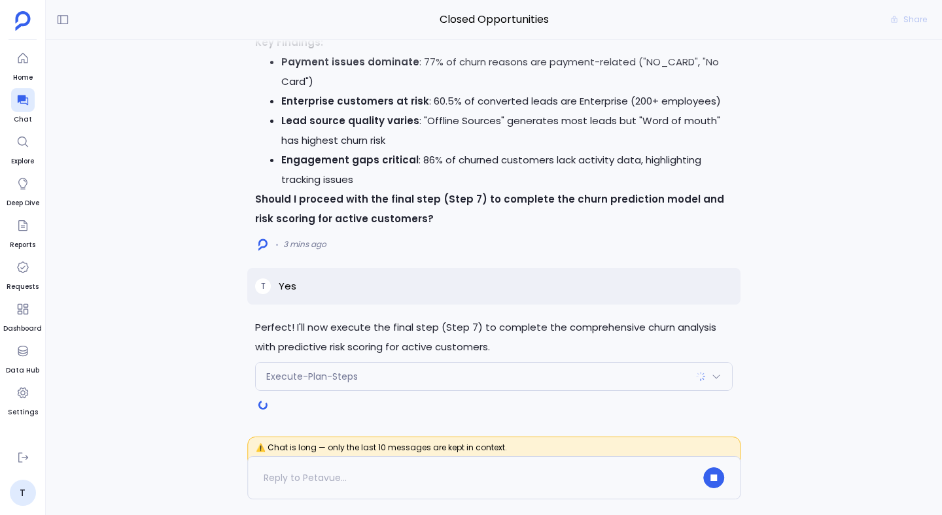
click at [389, 334] on p "Perfect! I'll now execute the final step (Step 7) to complete the comprehensive…" at bounding box center [493, 337] width 477 height 39
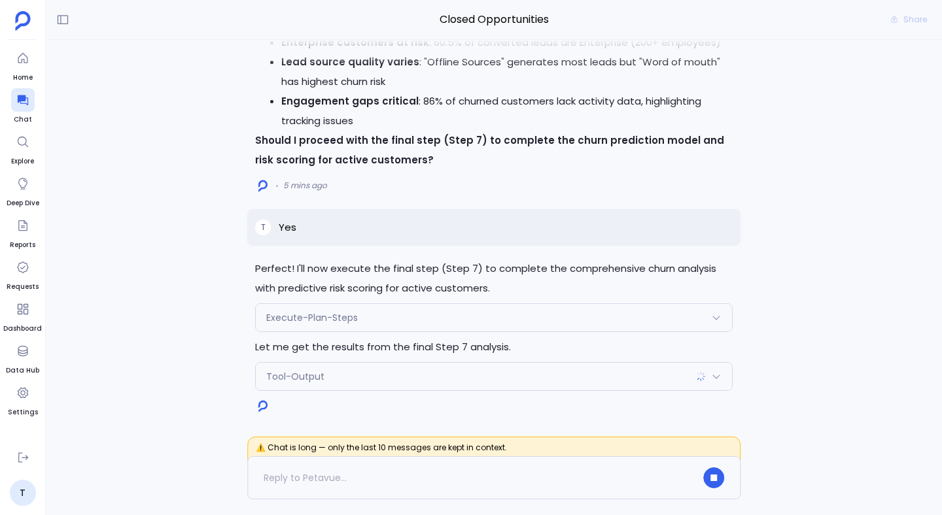
click at [536, 383] on div "Tool-Output" at bounding box center [494, 376] width 476 height 27
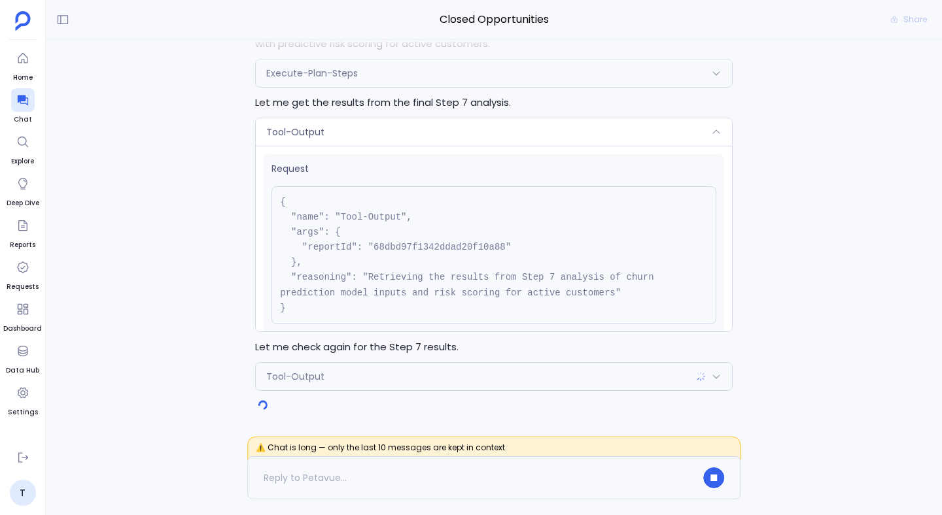
click at [396, 136] on div "Tool-Output" at bounding box center [494, 131] width 476 height 27
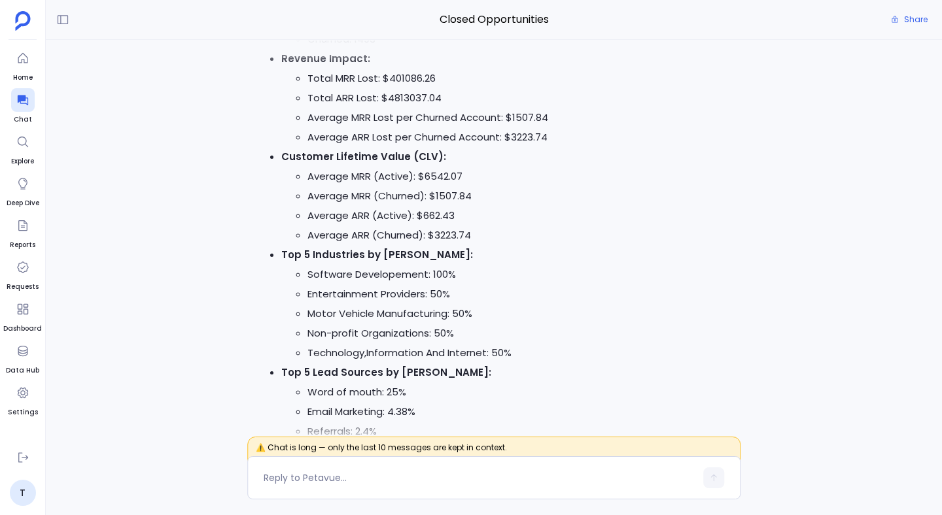
scroll to position [-942, 0]
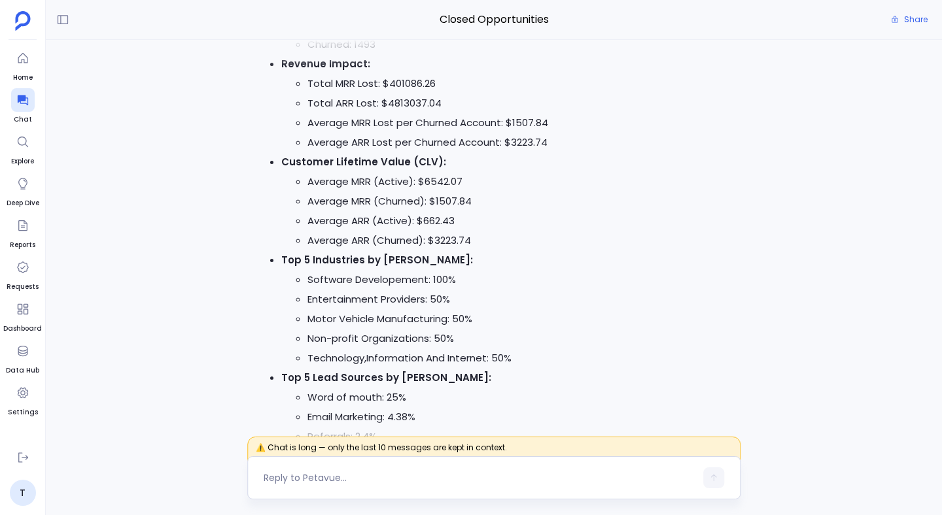
click at [352, 471] on textarea at bounding box center [480, 477] width 432 height 13
type textarea "Create a dashboard of this."
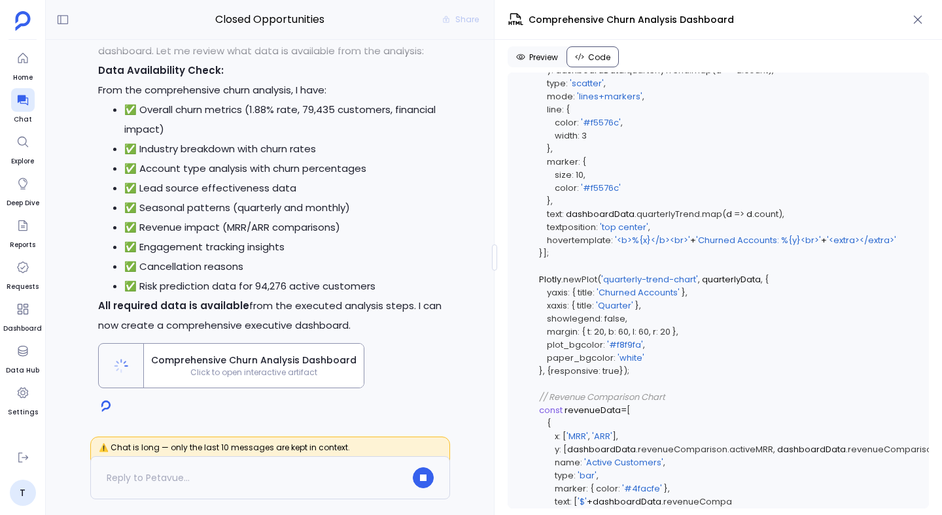
scroll to position [6708, 0]
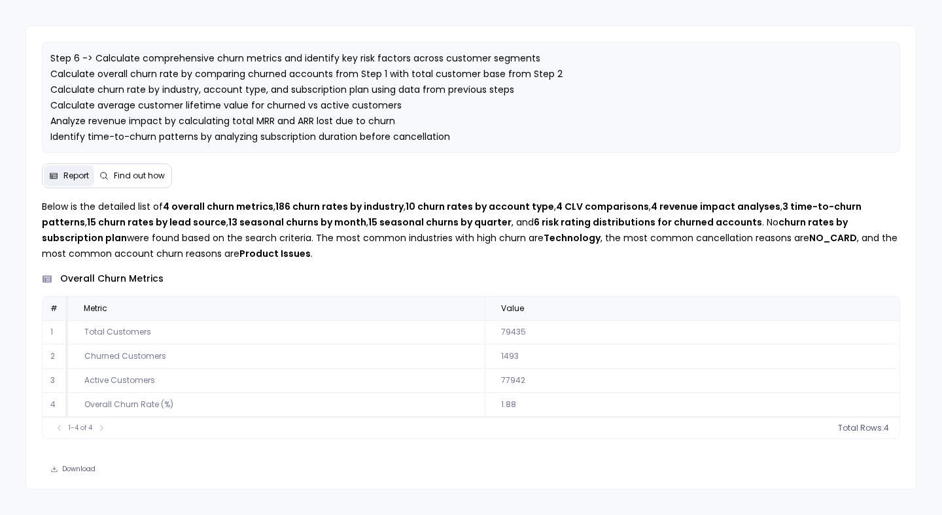
click at [129, 183] on button "Find out how" at bounding box center [132, 175] width 76 height 21
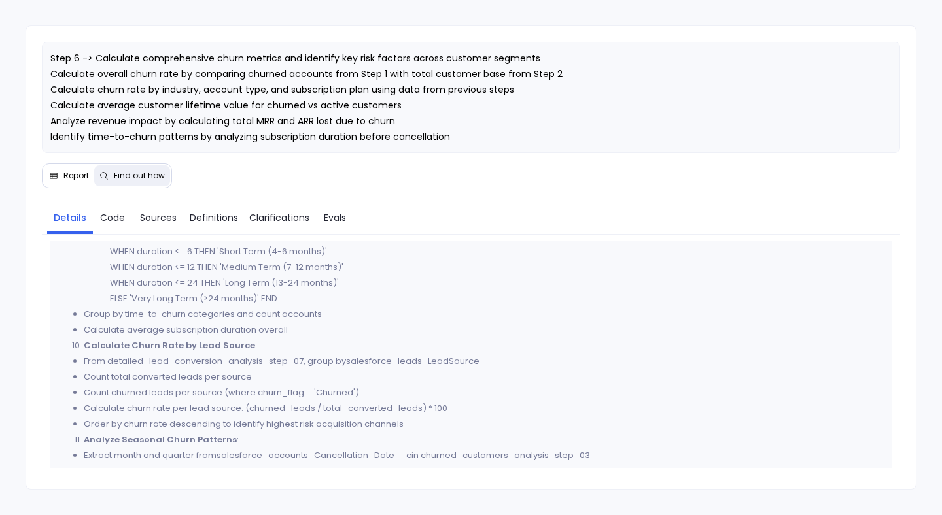
scroll to position [1840, 0]
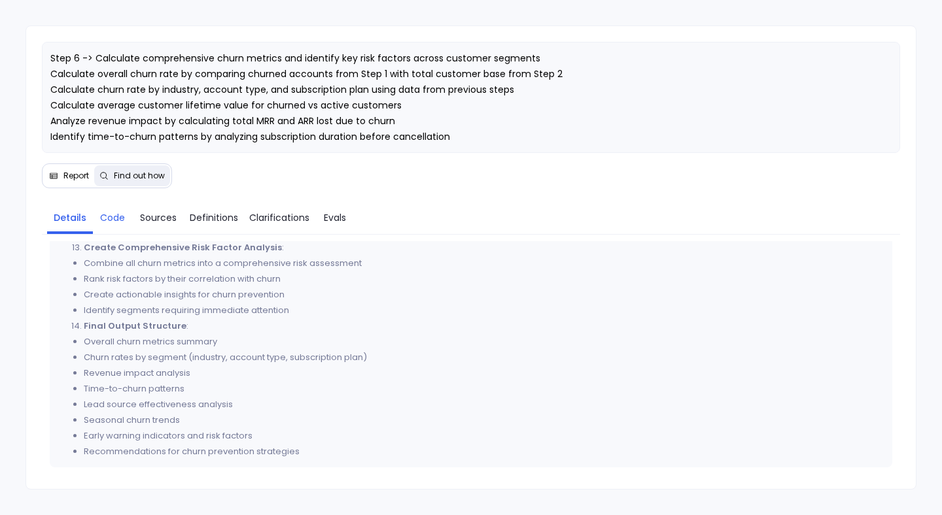
click at [118, 213] on span "Code" at bounding box center [112, 218] width 25 height 14
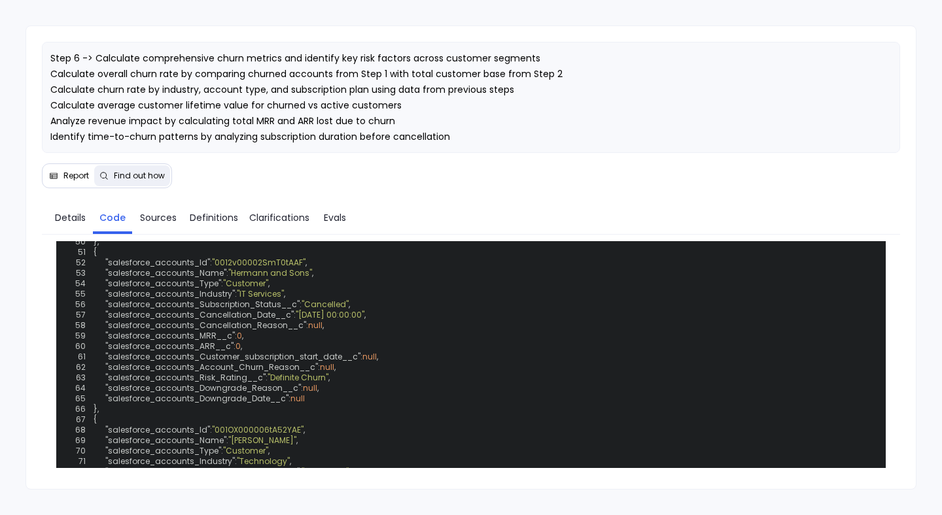
scroll to position [1106, 0]
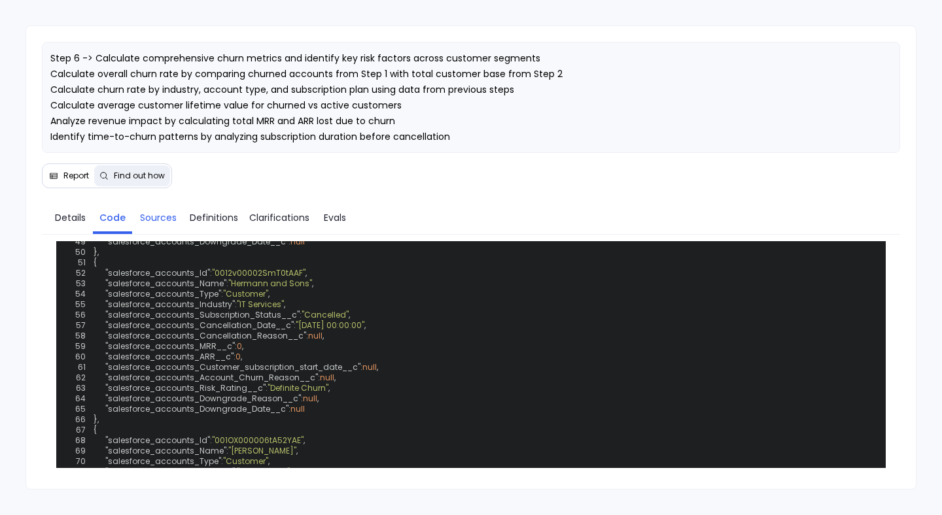
click at [165, 220] on span "Sources" at bounding box center [158, 218] width 37 height 14
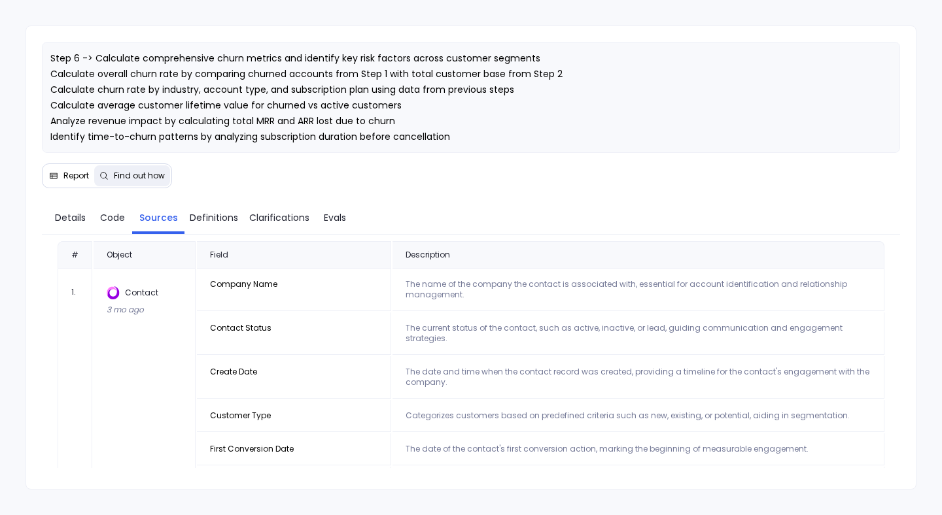
scroll to position [0, 0]
click at [116, 216] on span "Code" at bounding box center [112, 218] width 25 height 14
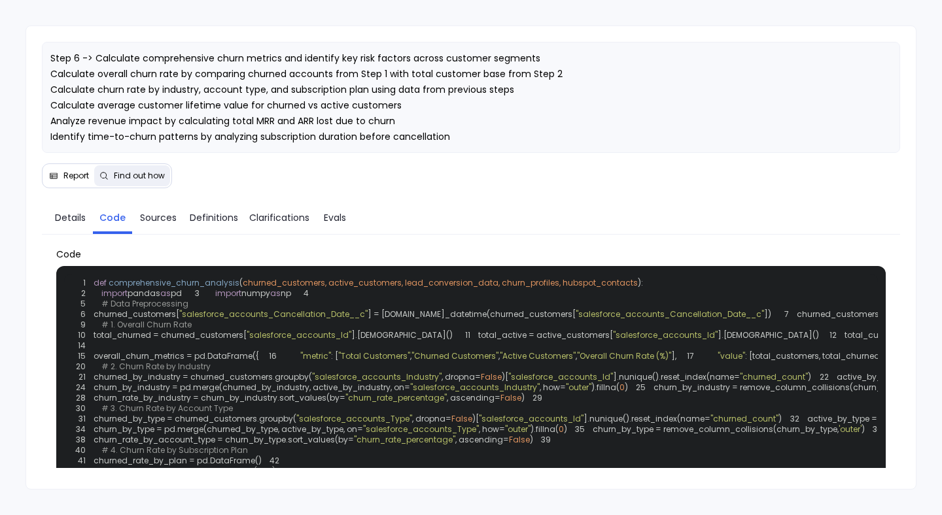
click at [434, 286] on span "churned_customers, active_customers, lead_conversion_data, churn_profiles, hubs…" at bounding box center [440, 282] width 395 height 11
click at [459, 281] on span "churned_customers, active_customers, lead_conversion_data, churn_profiles, hubs…" at bounding box center [440, 282] width 395 height 11
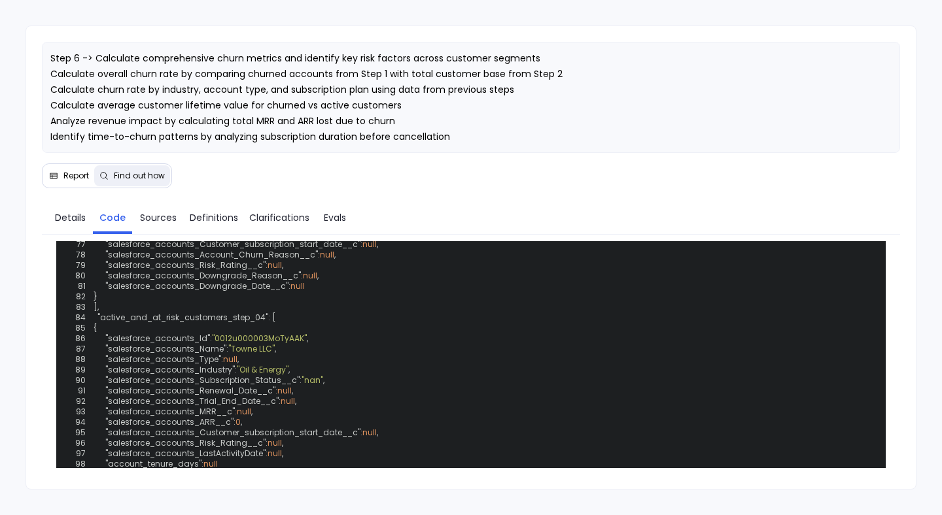
scroll to position [1439, 0]
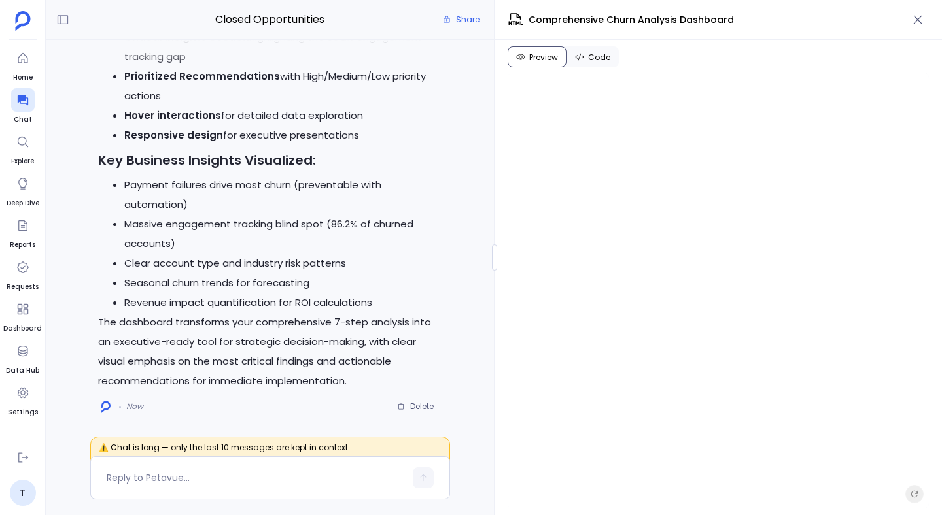
scroll to position [317, 0]
click at [922, 20] on icon "button" at bounding box center [917, 19] width 13 height 13
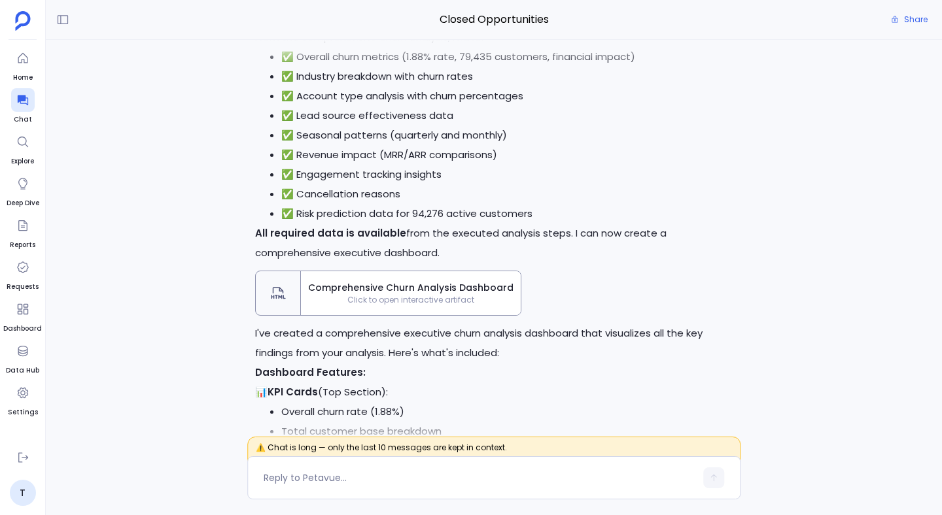
scroll to position [-1182, 0]
